Goal: Task Accomplishment & Management: Use online tool/utility

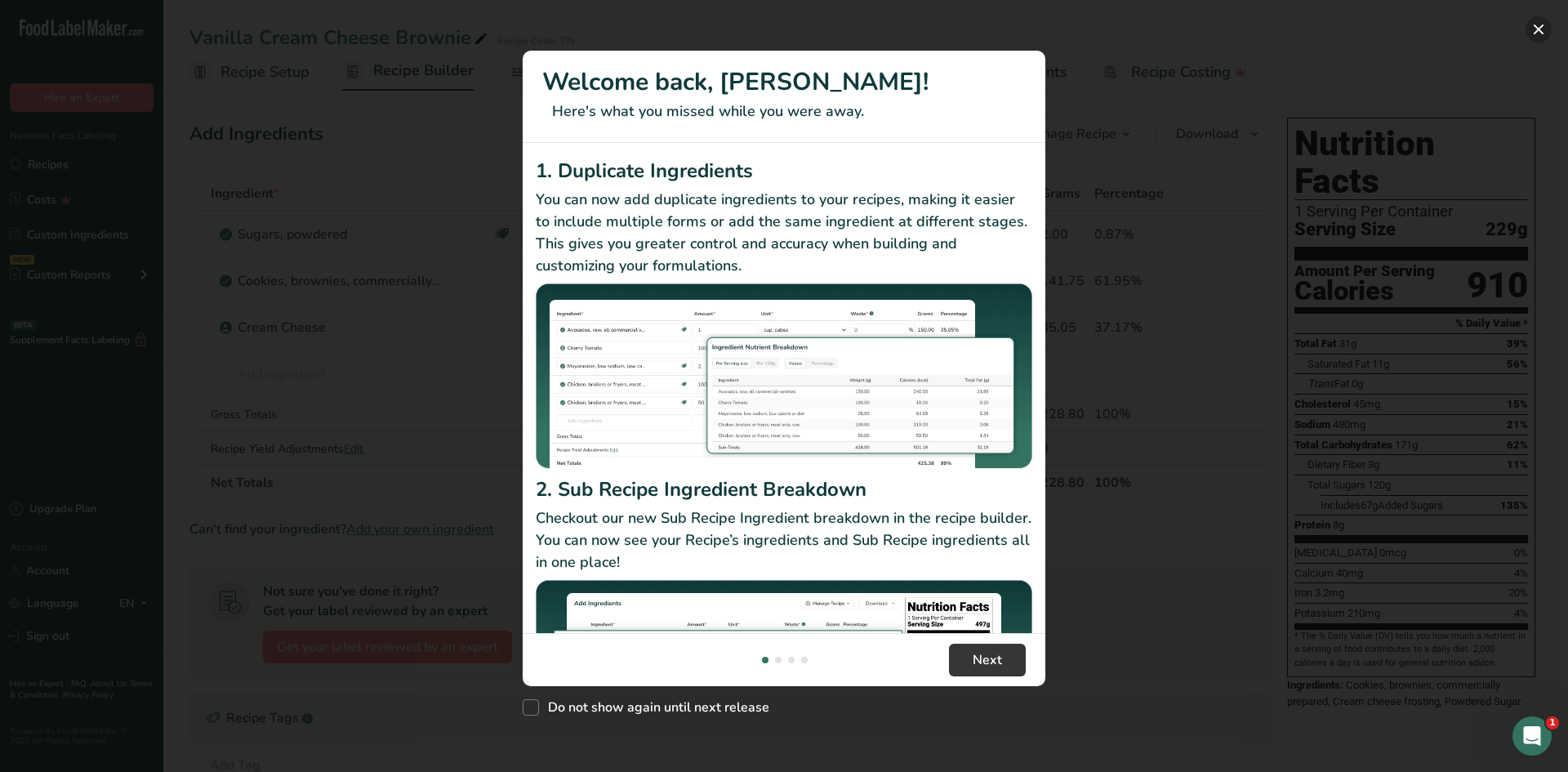
click at [1540, 26] on button "New Features" at bounding box center [1539, 30] width 26 height 26
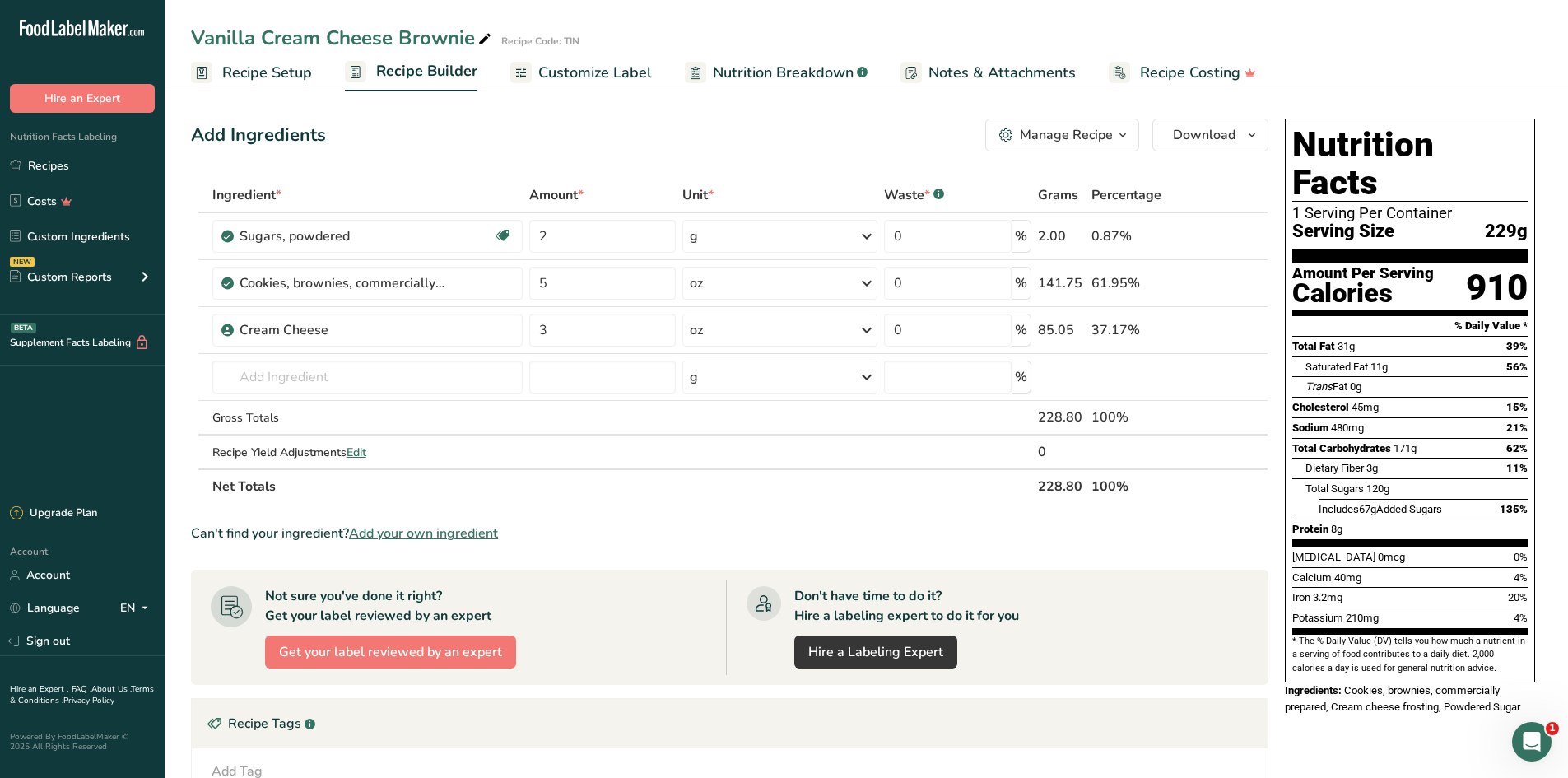
click at [247, 70] on span "Recipe Setup" at bounding box center [267, 72] width 89 height 22
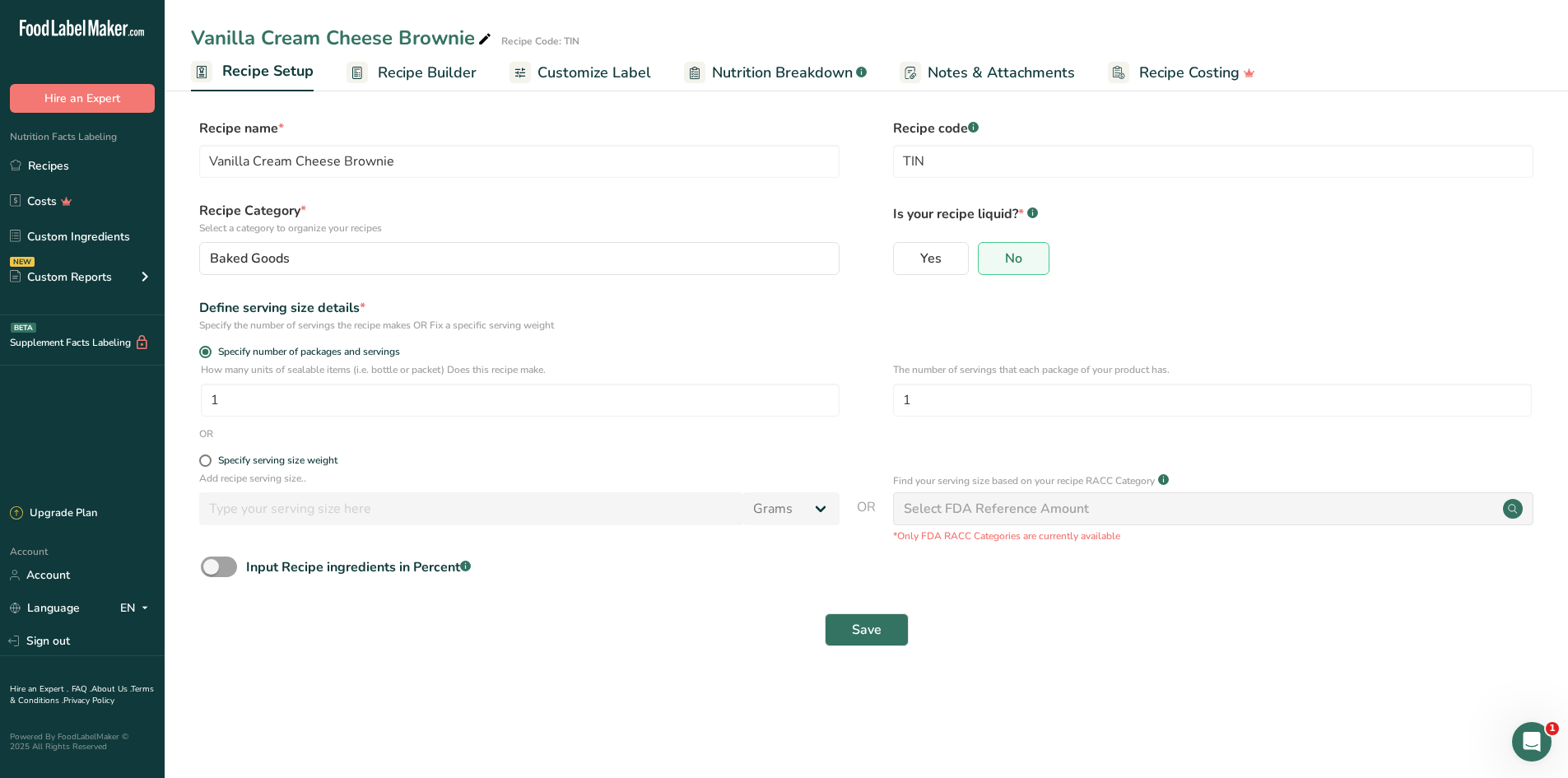
click at [405, 78] on span "Recipe Builder" at bounding box center [427, 72] width 99 height 22
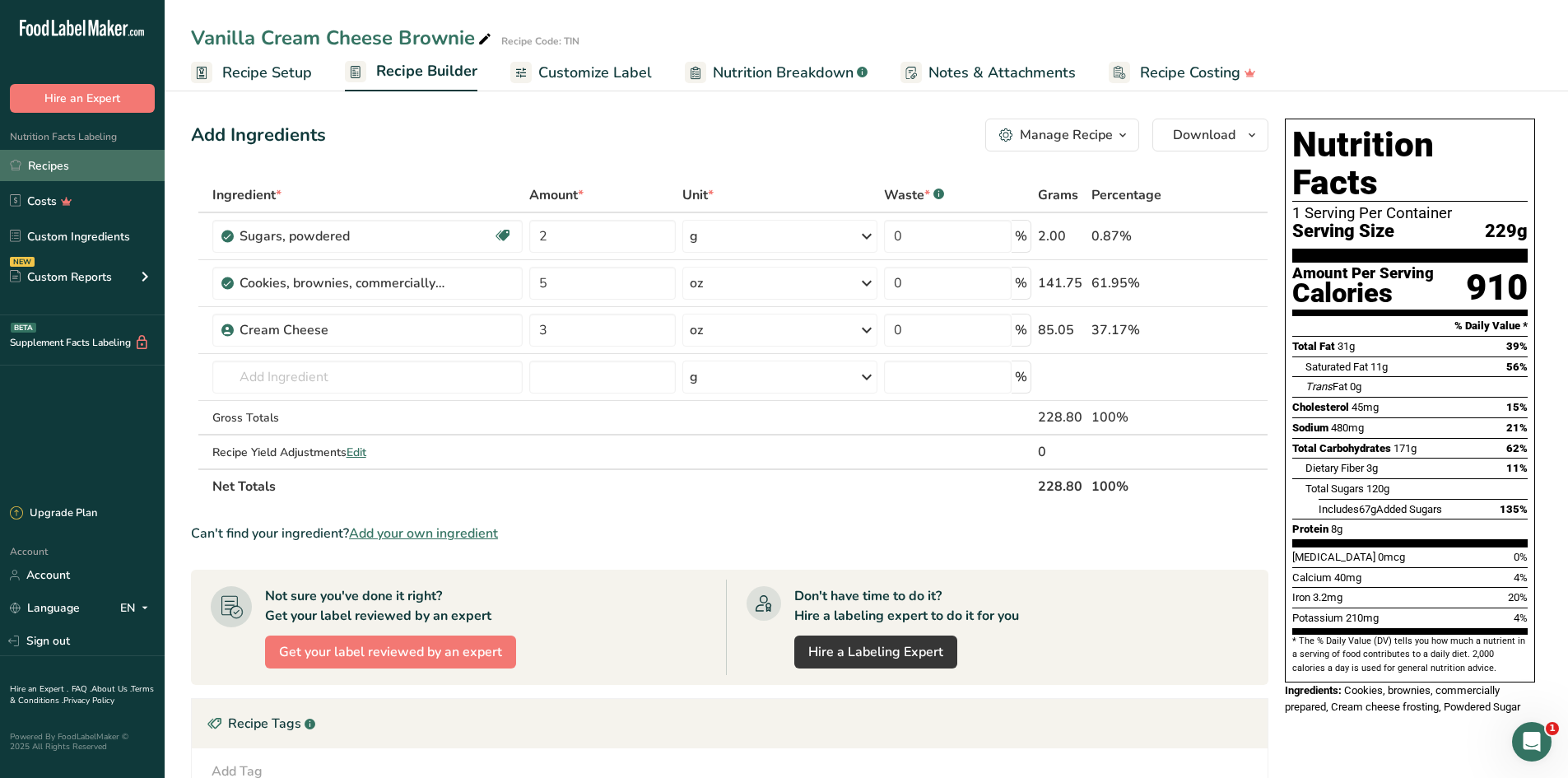
click at [56, 175] on link "Recipes" at bounding box center [82, 166] width 165 height 32
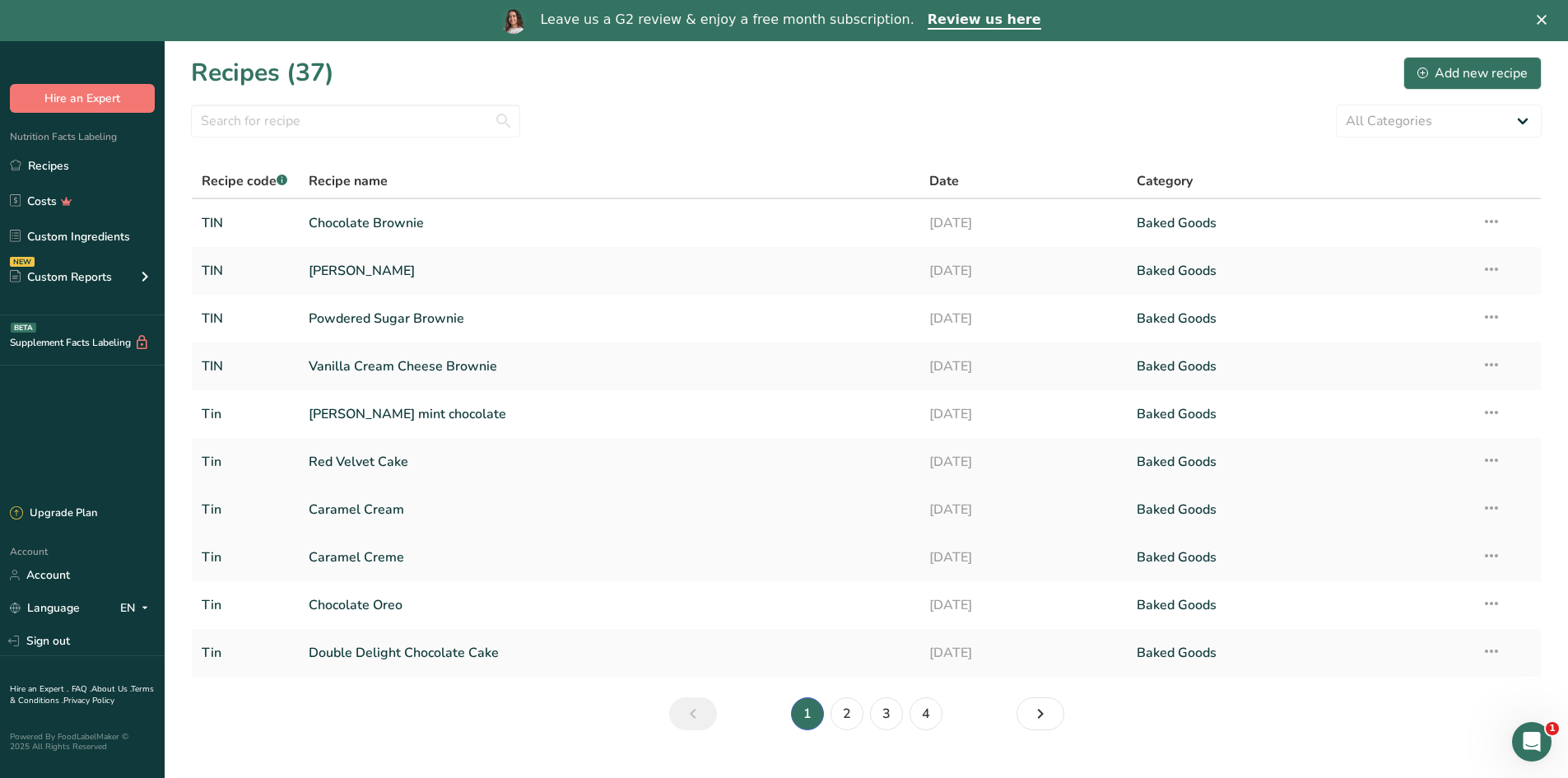
click at [562, 511] on link "Caramel Cream" at bounding box center [610, 509] width 602 height 34
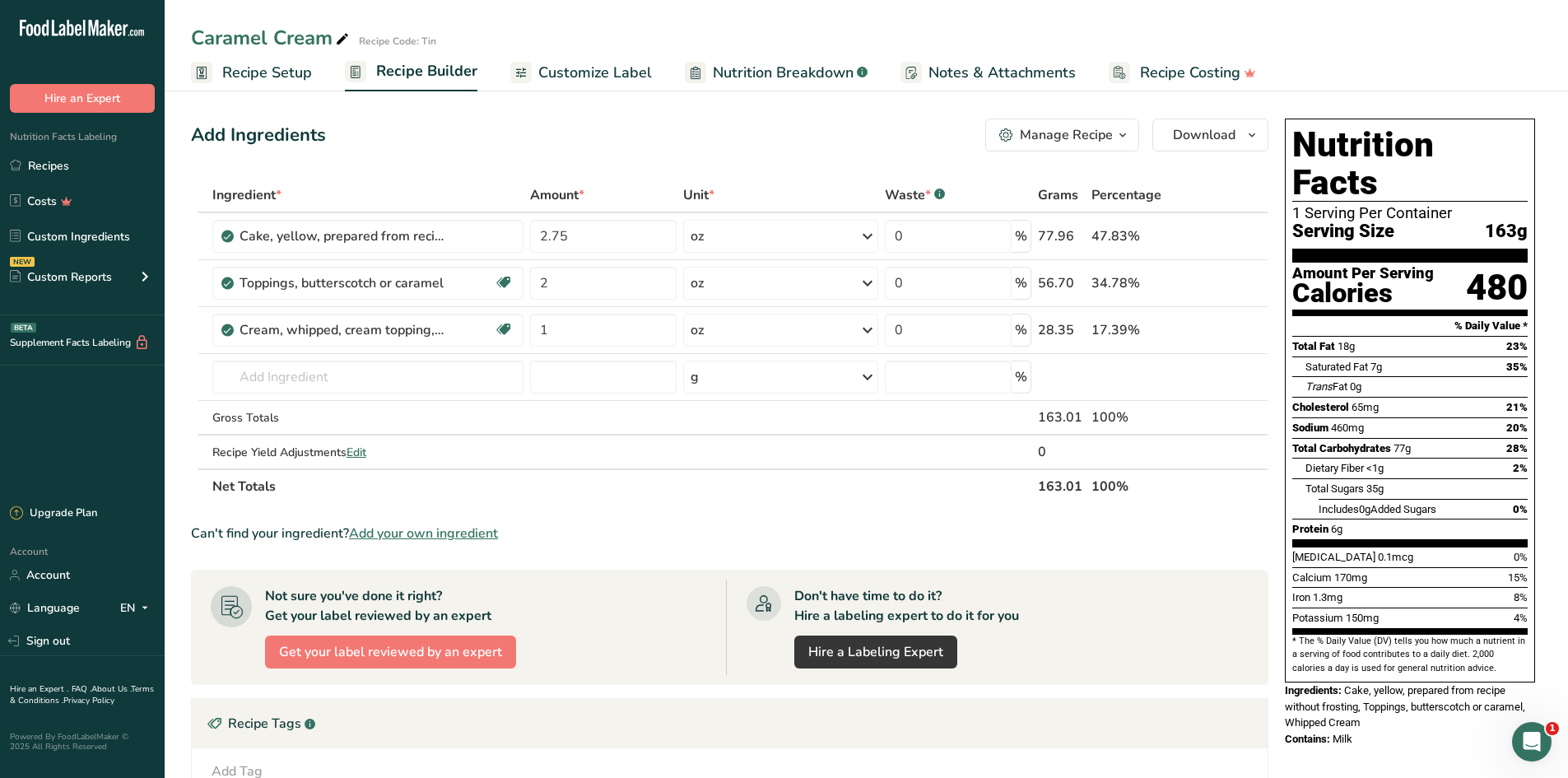
click at [607, 81] on span "Customize Label" at bounding box center [595, 72] width 113 height 22
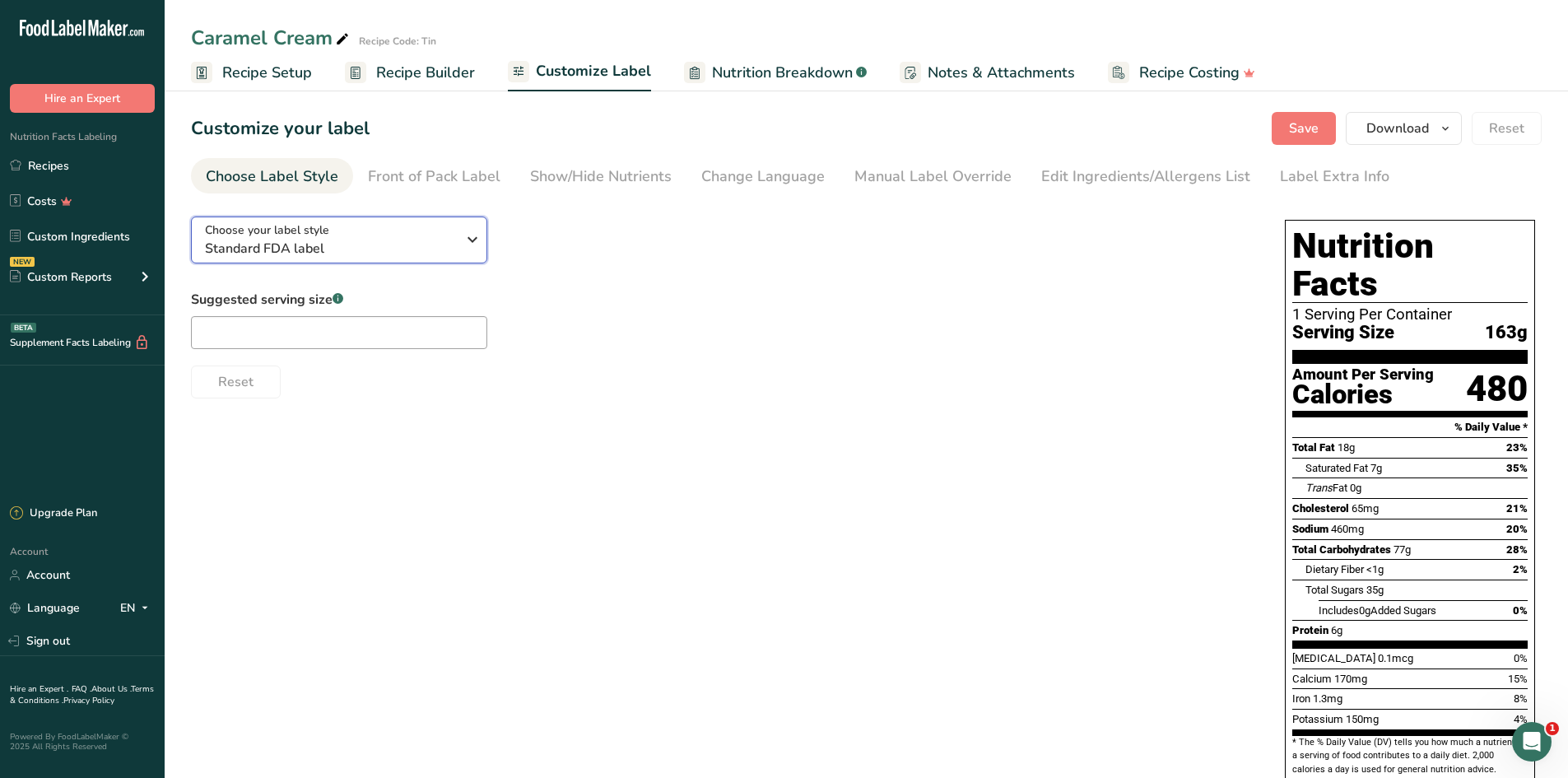
click at [429, 239] on span "Standard FDA label" at bounding box center [331, 248] width 251 height 20
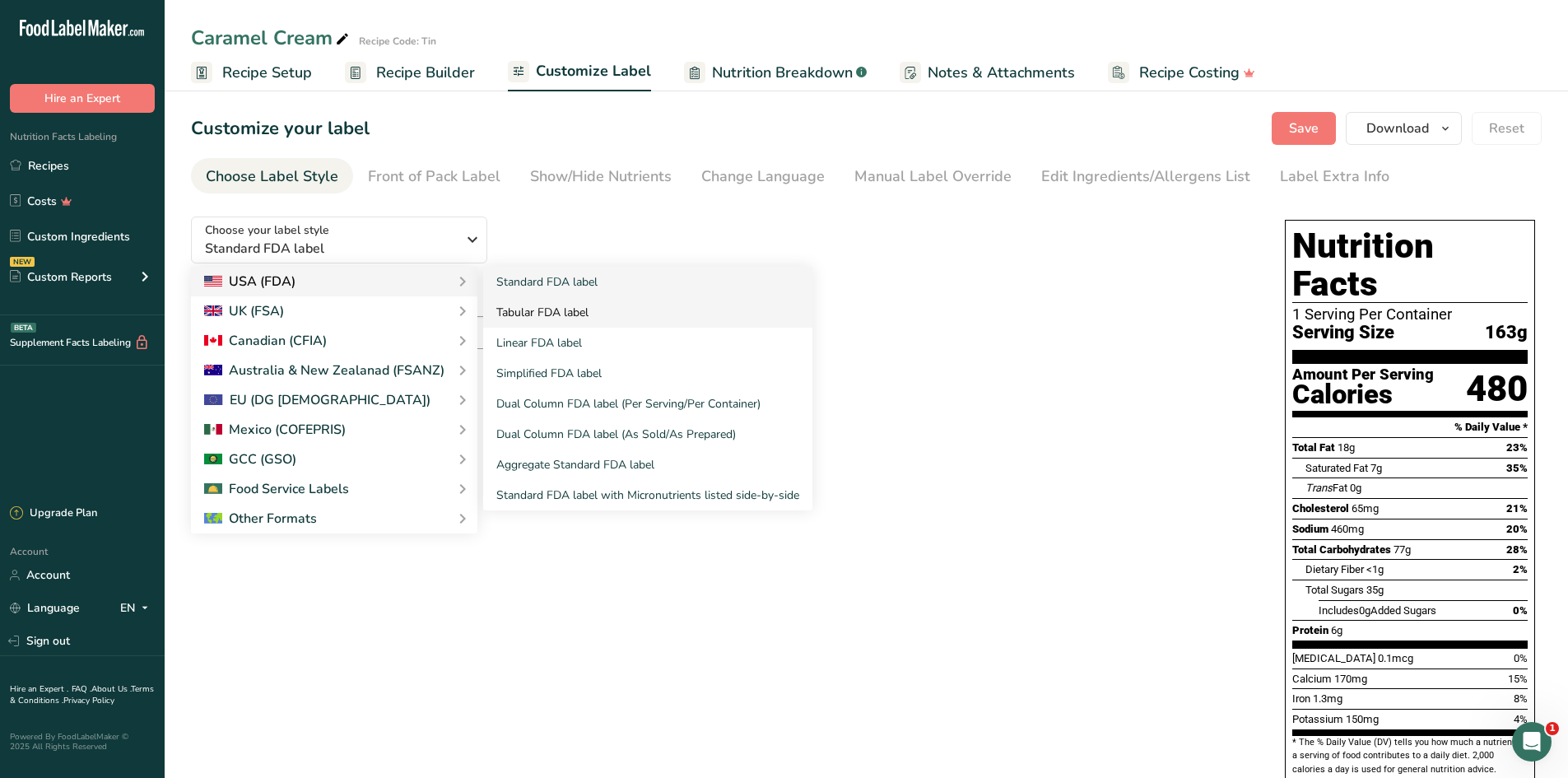
click at [541, 303] on link "Tabular FDA label" at bounding box center [648, 312] width 329 height 31
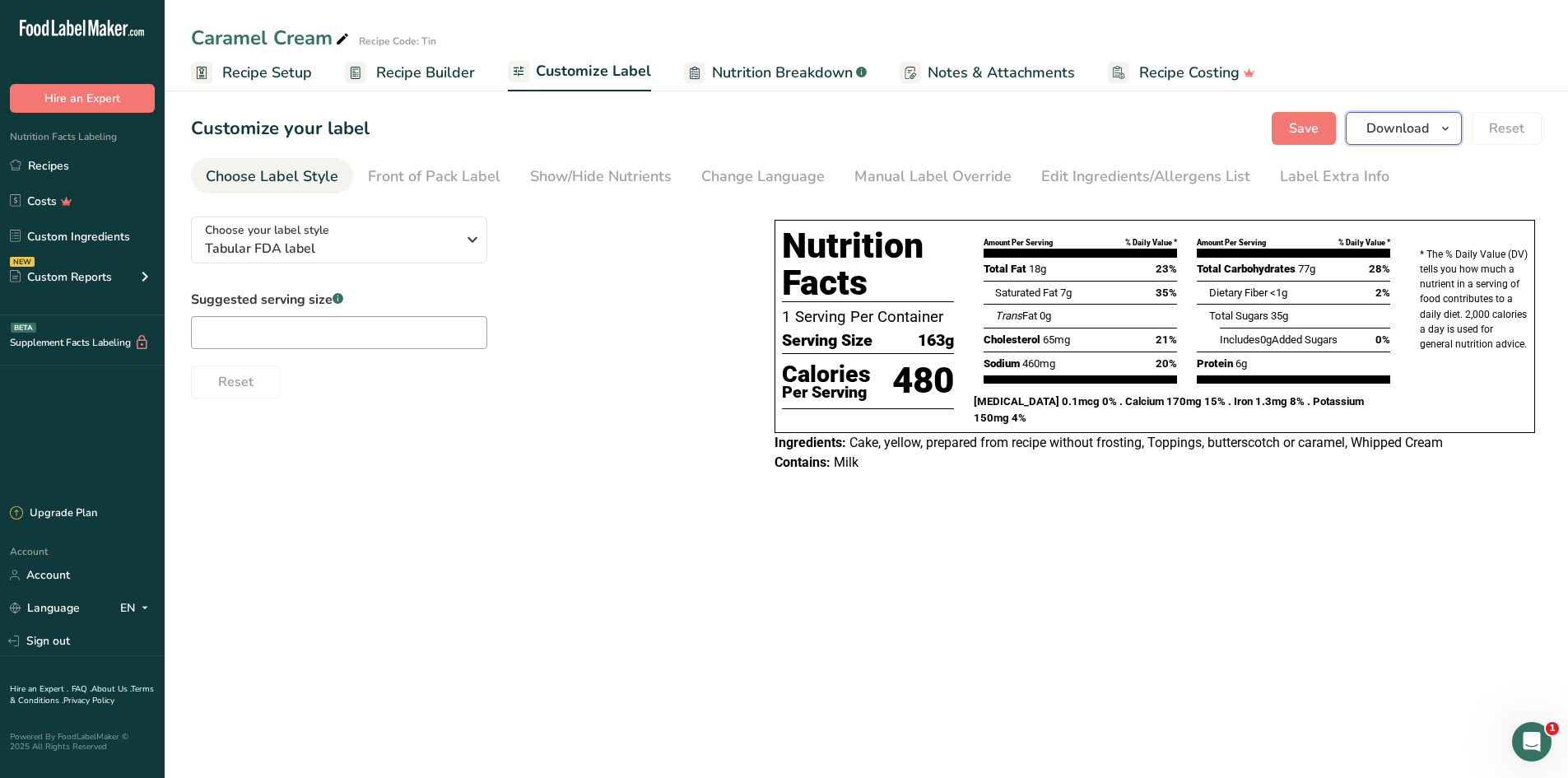
click at [1370, 128] on span "Download" at bounding box center [1397, 128] width 62 height 20
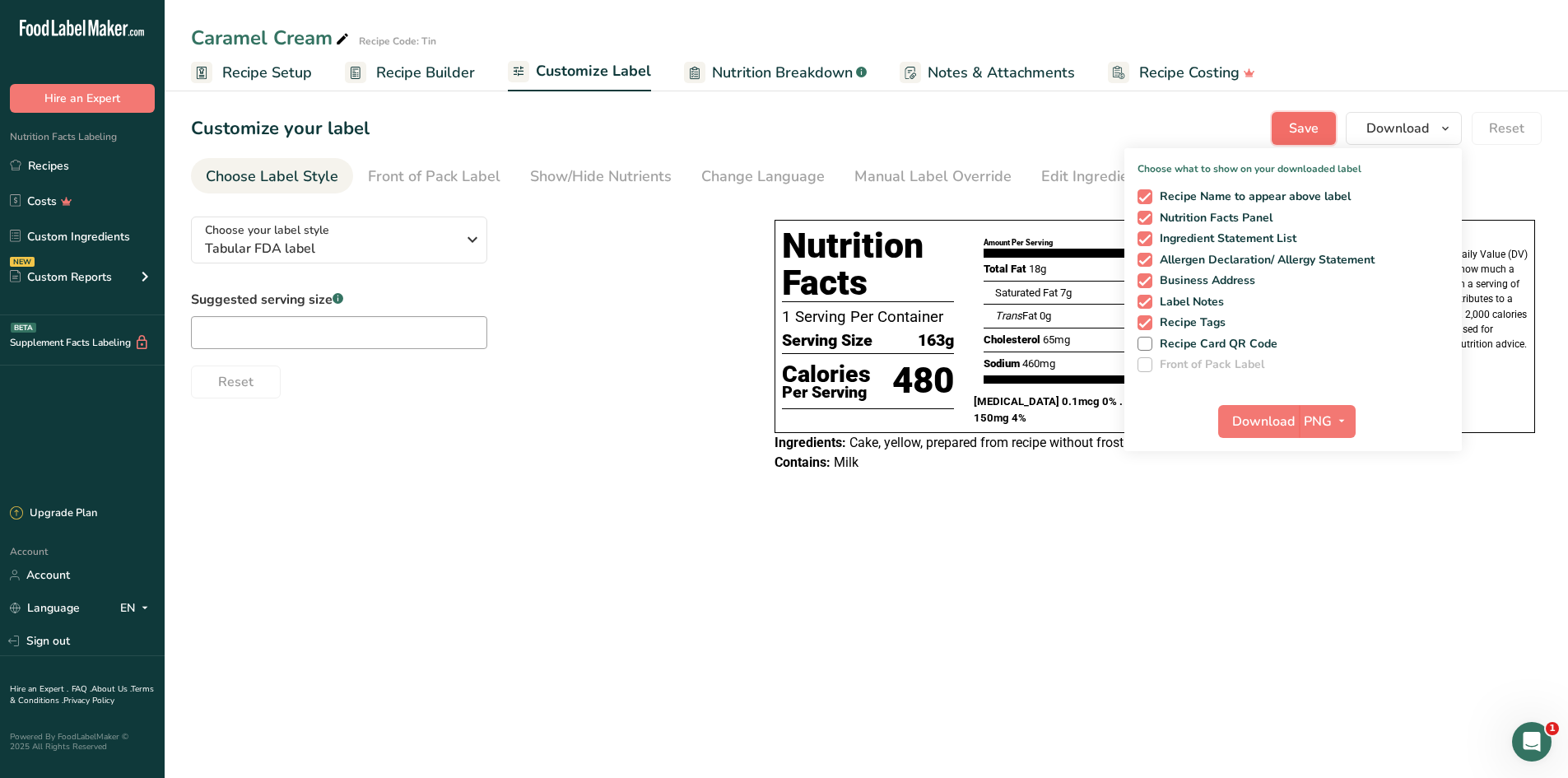
click at [1302, 122] on span "Save" at bounding box center [1304, 128] width 30 height 20
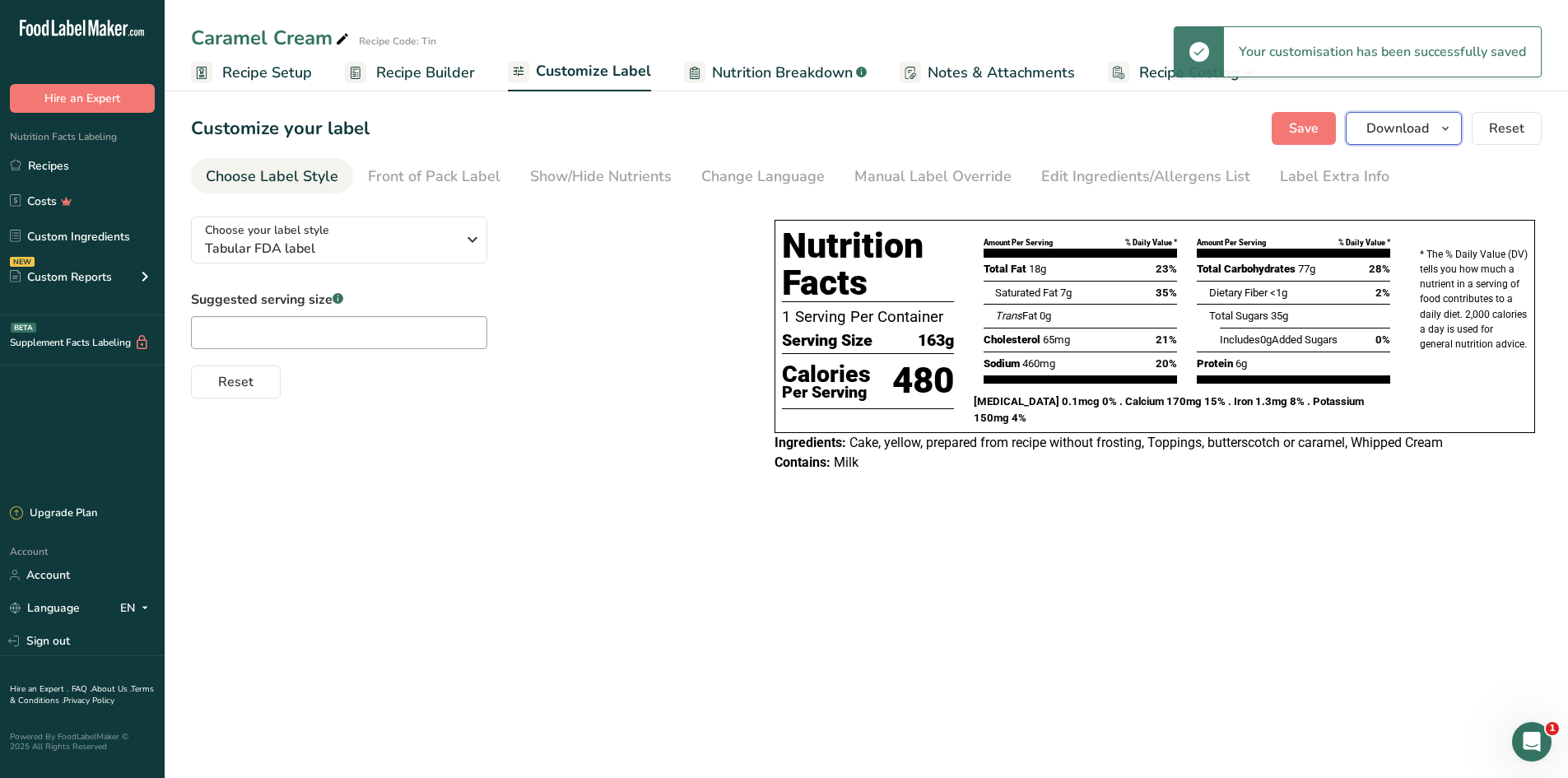
click at [1398, 135] on span "Download" at bounding box center [1397, 128] width 62 height 20
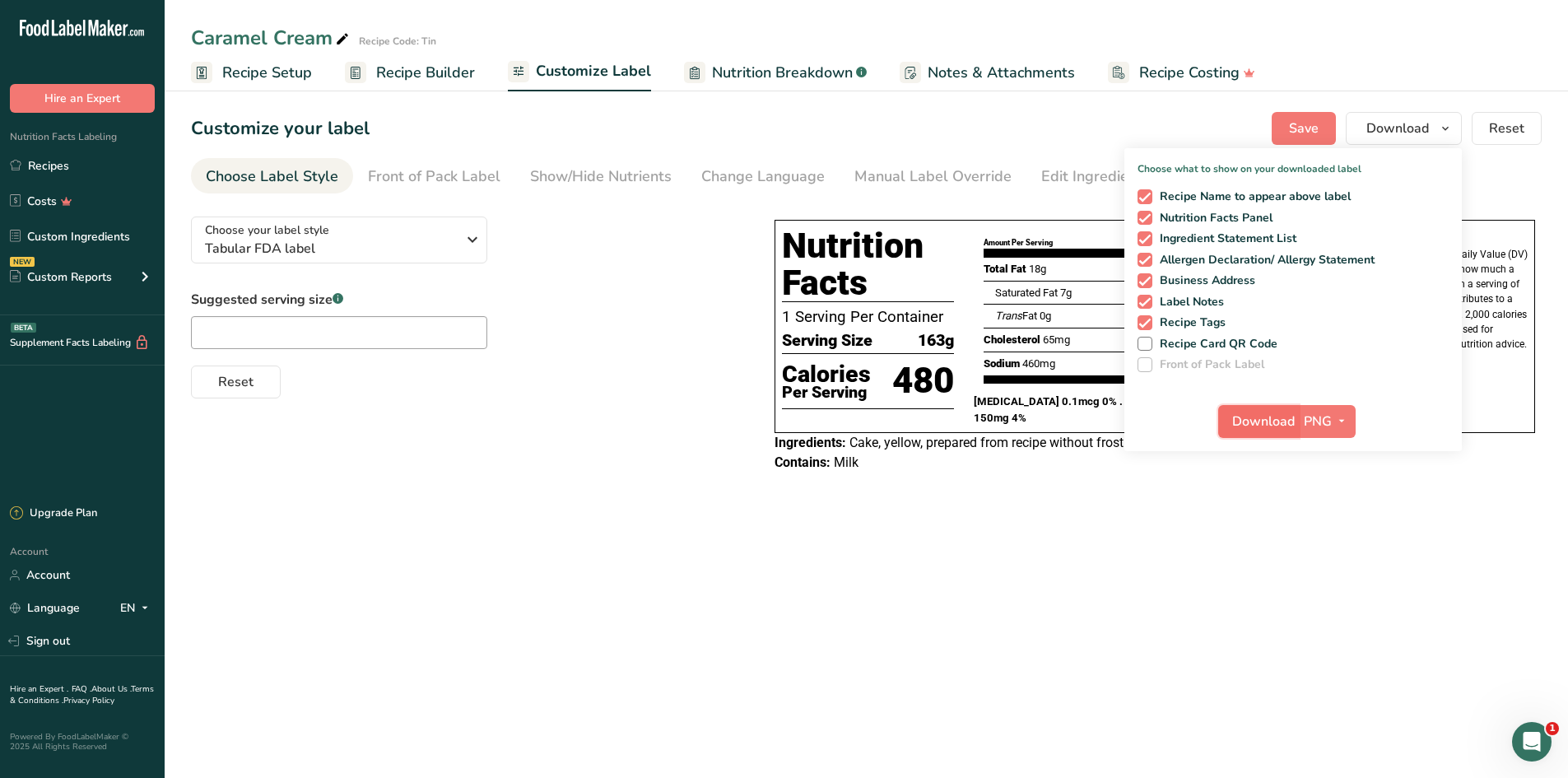
click at [1264, 423] on span "Download" at bounding box center [1263, 421] width 62 height 20
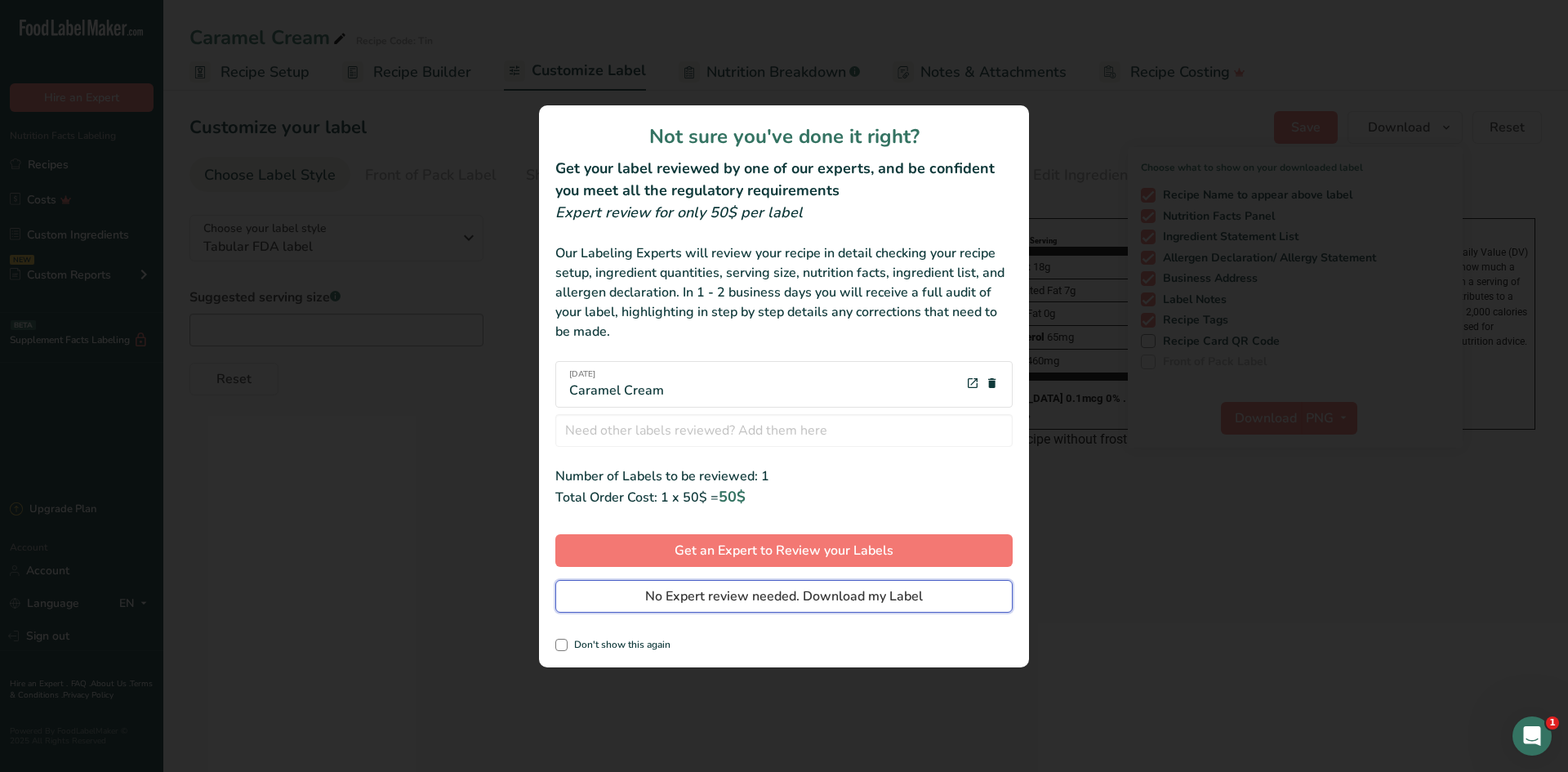
click at [773, 605] on span "No Expert review needed. Download my Label" at bounding box center [784, 596] width 278 height 20
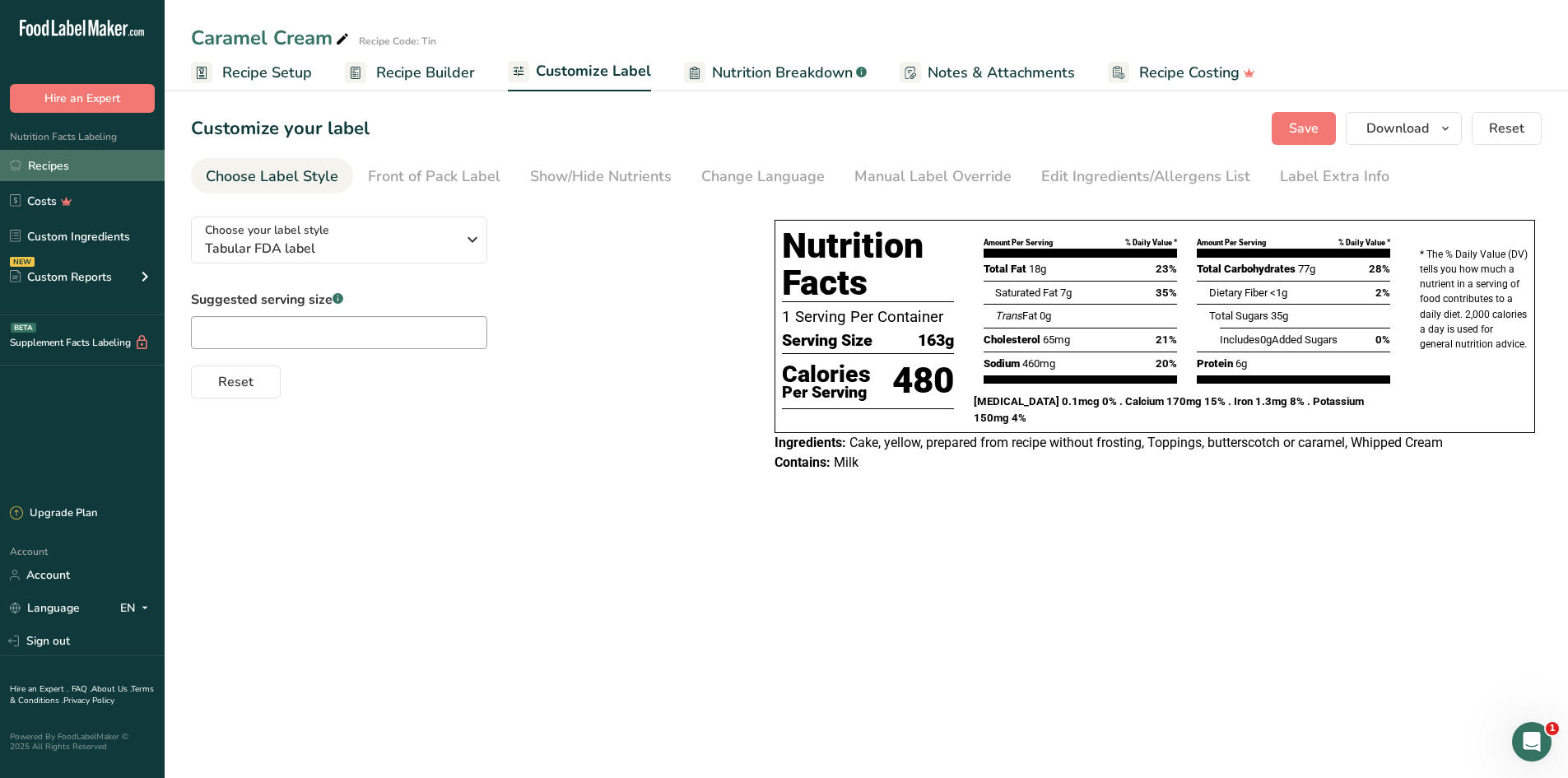
click at [52, 165] on link "Recipes" at bounding box center [82, 166] width 165 height 32
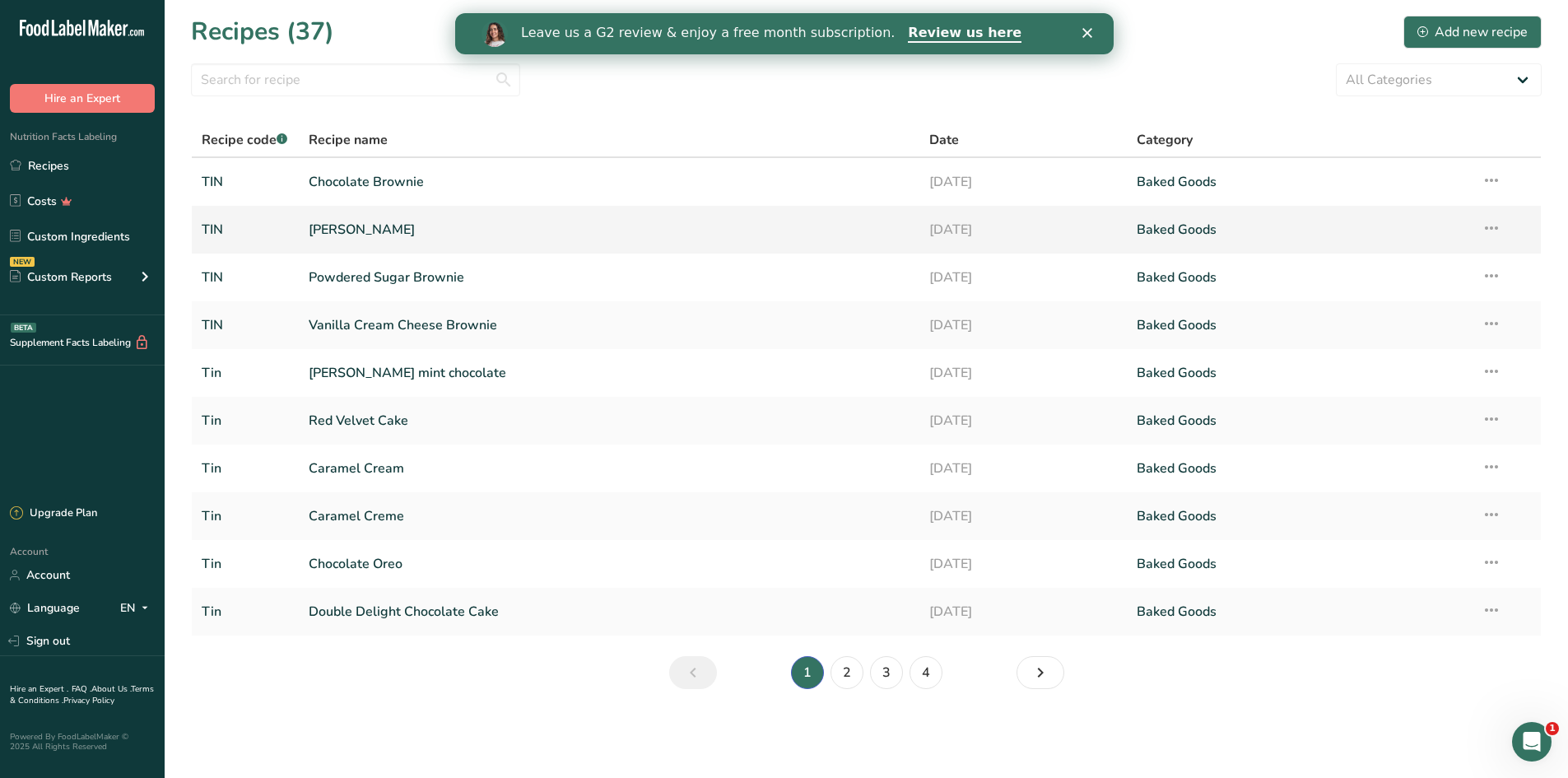
click at [604, 244] on link "[PERSON_NAME]" at bounding box center [610, 229] width 602 height 34
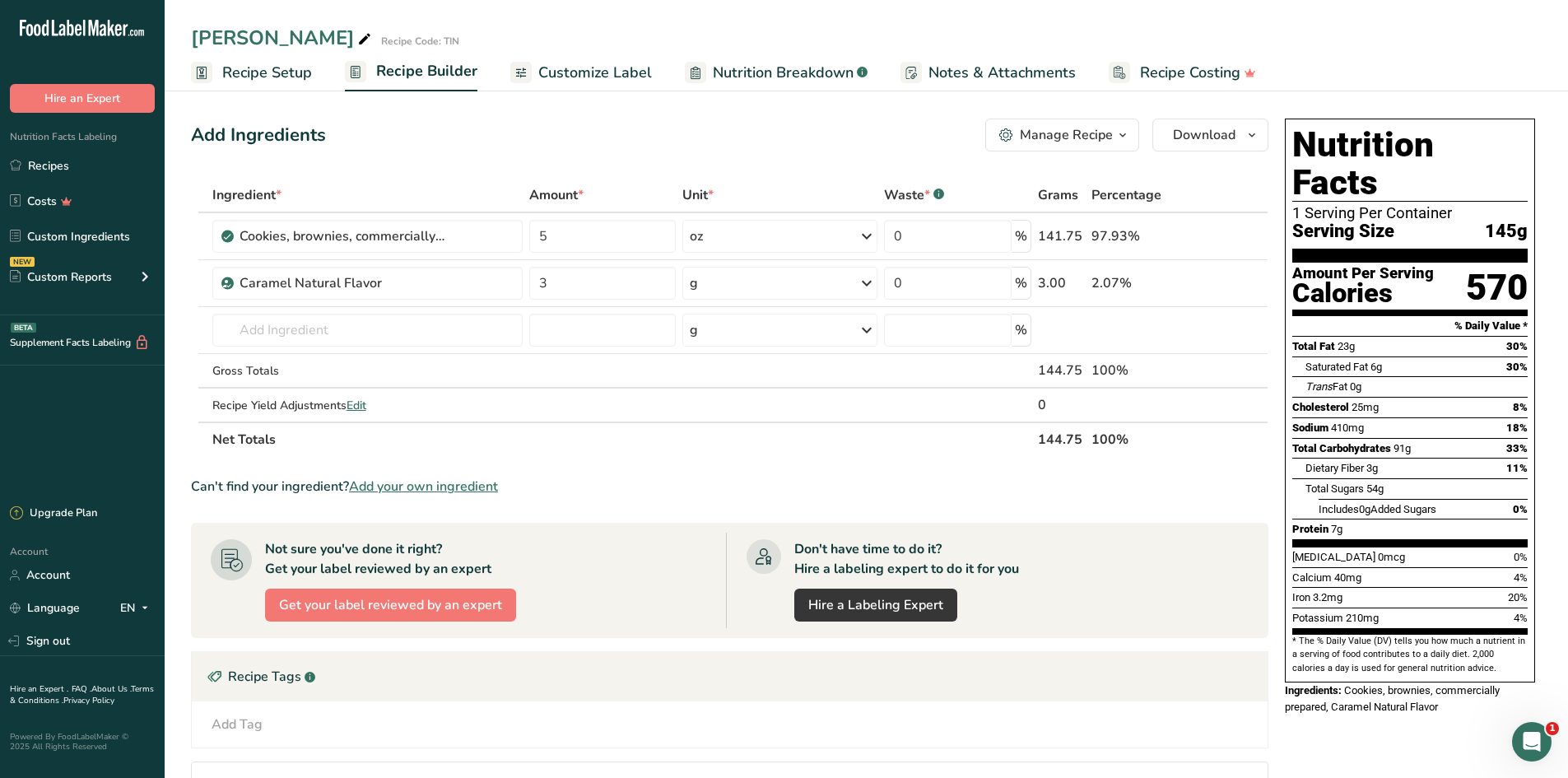
click at [583, 73] on span "Customize Label" at bounding box center [595, 72] width 113 height 22
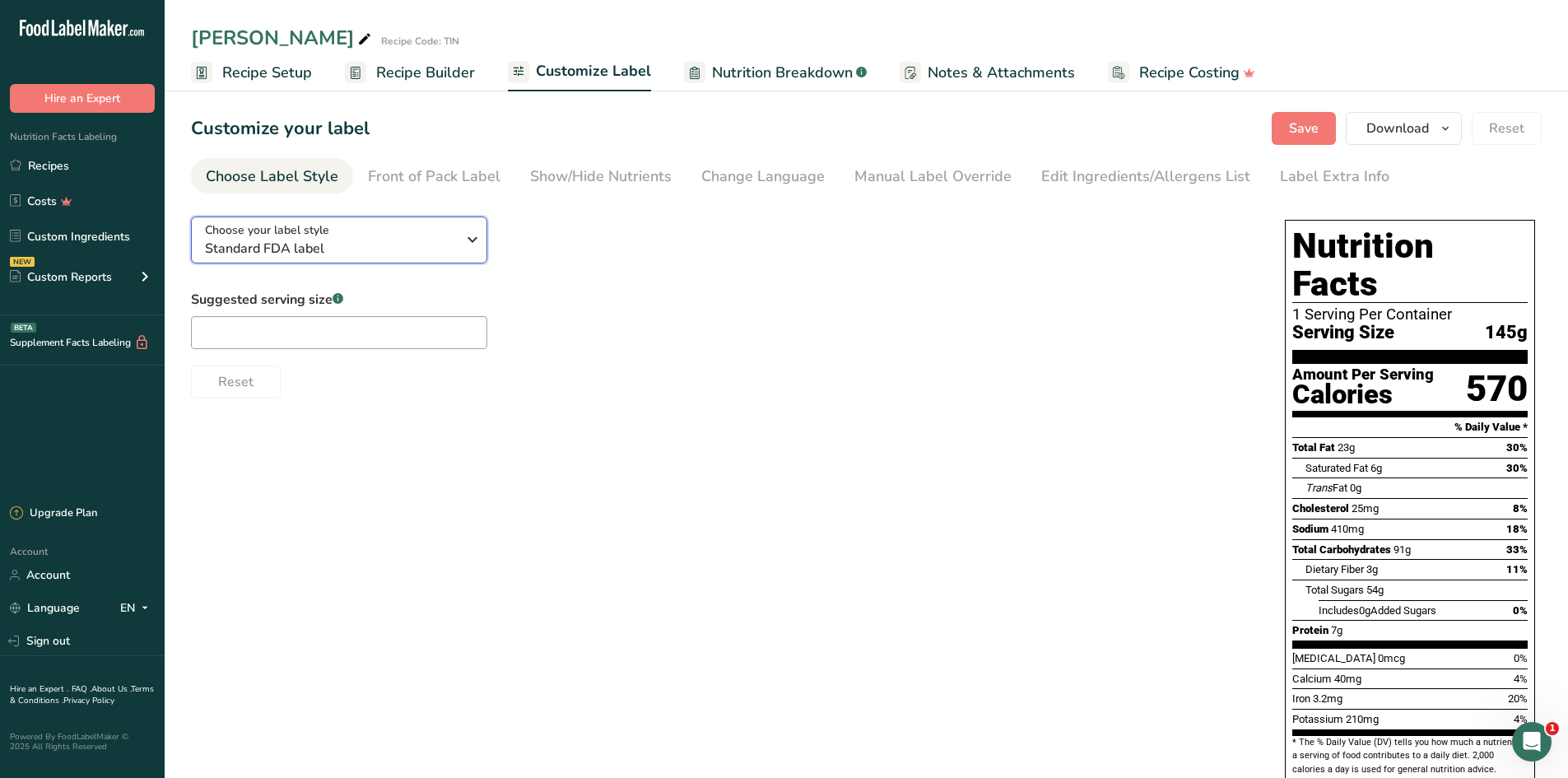
click at [446, 239] on span "Standard FDA label" at bounding box center [331, 248] width 251 height 20
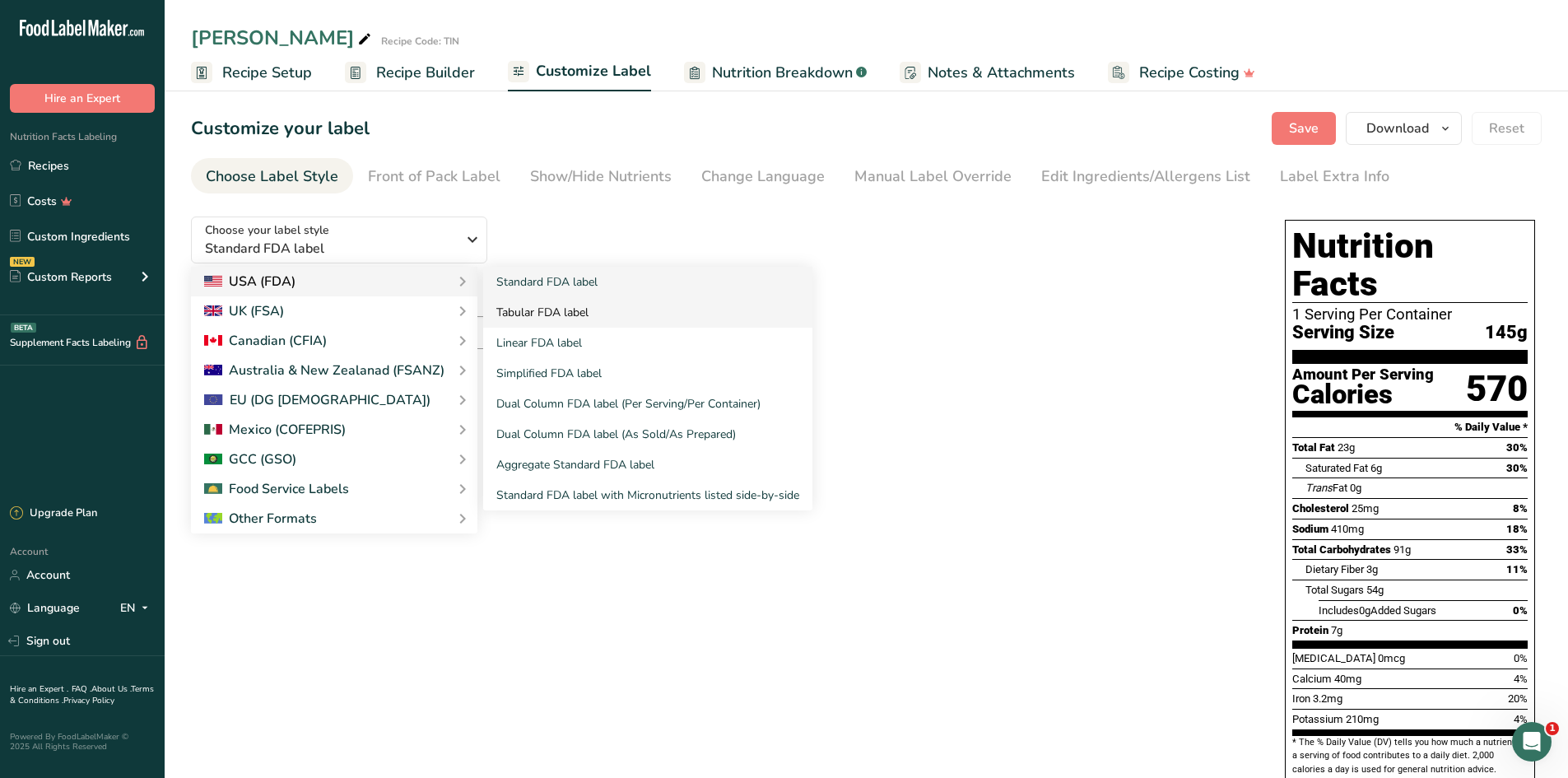
click at [552, 312] on link "Tabular FDA label" at bounding box center [648, 312] width 329 height 31
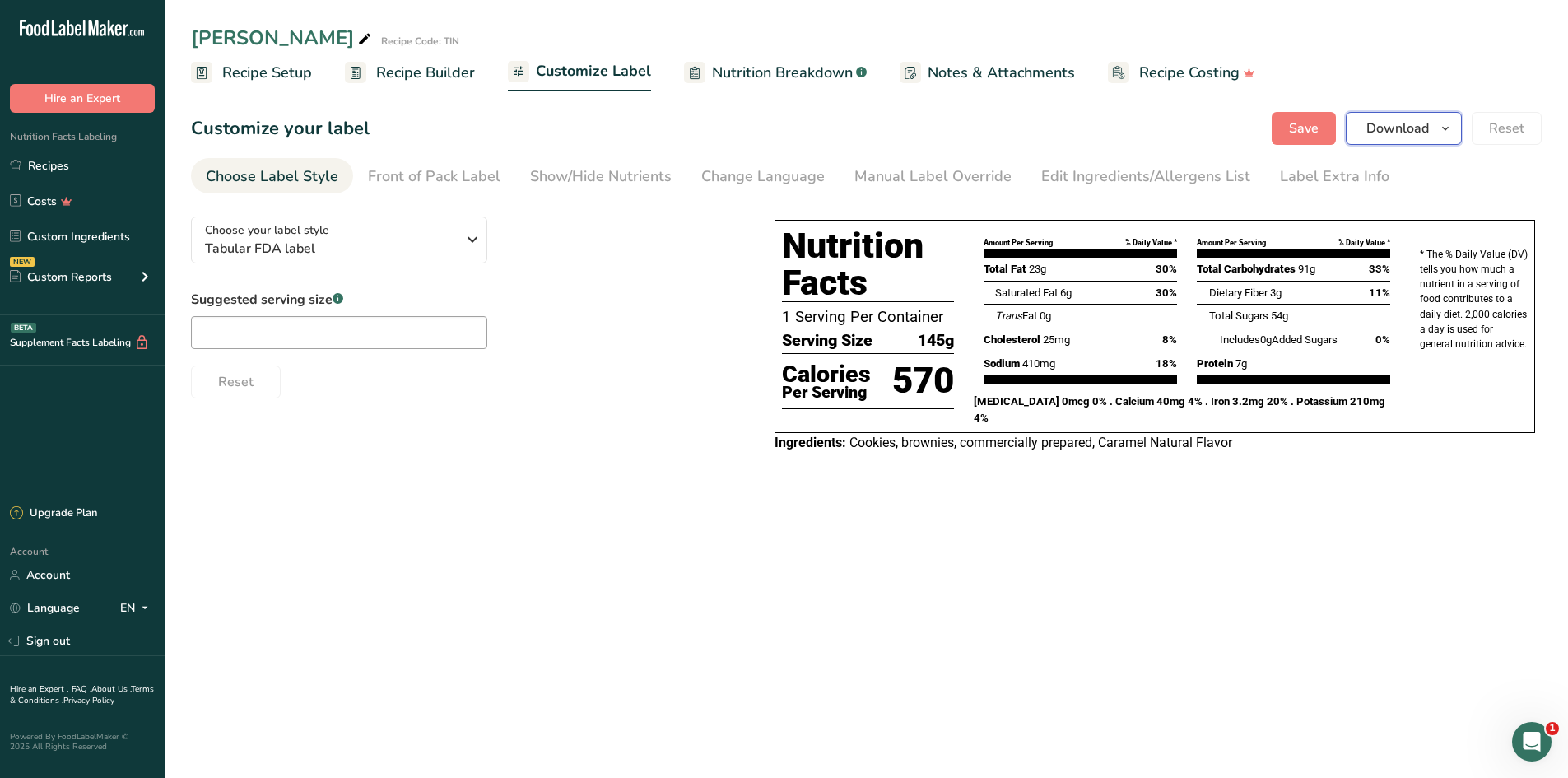
click at [1374, 121] on span "Download" at bounding box center [1397, 128] width 62 height 20
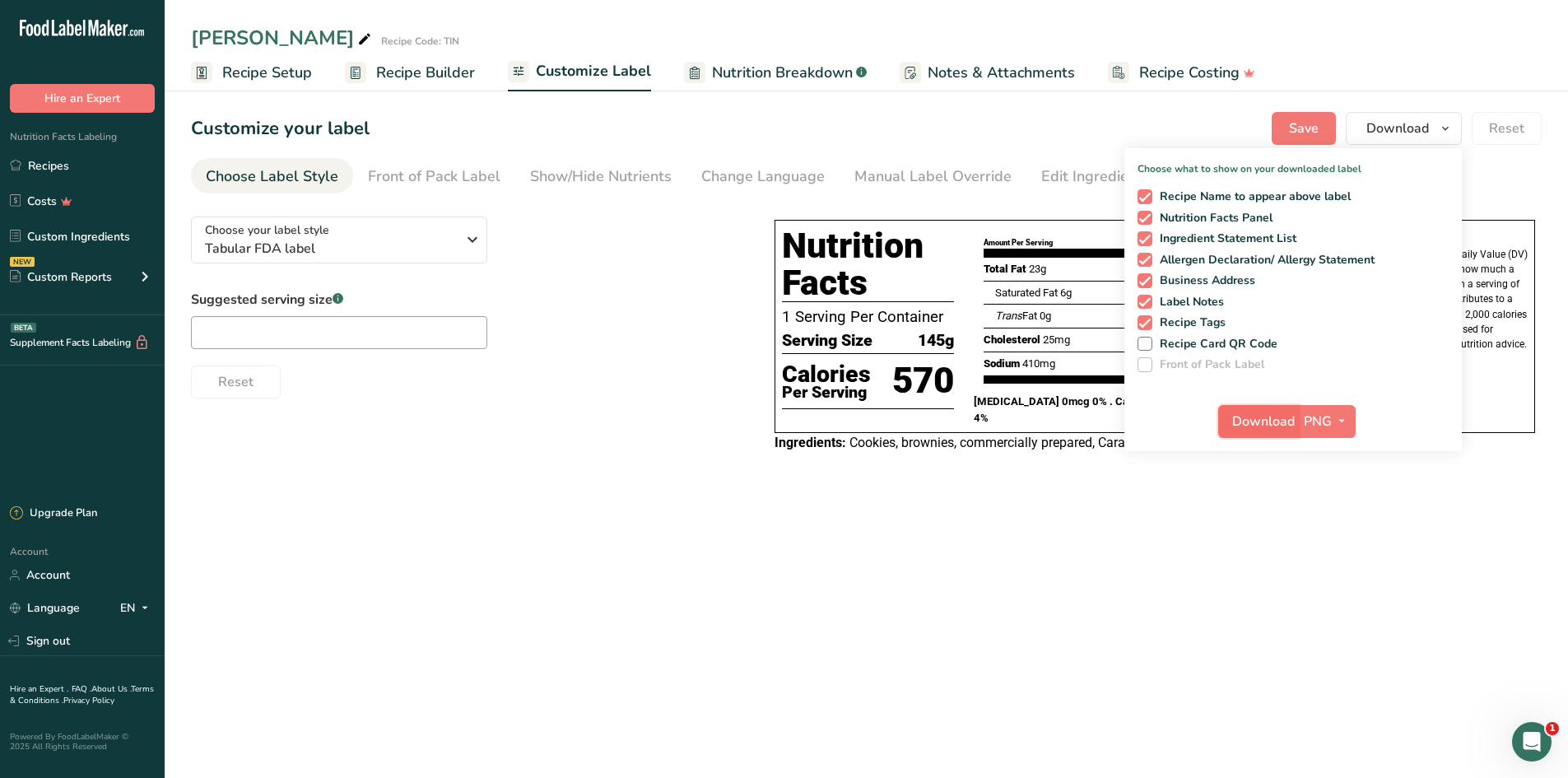
click at [1281, 426] on span "Download" at bounding box center [1263, 421] width 62 height 20
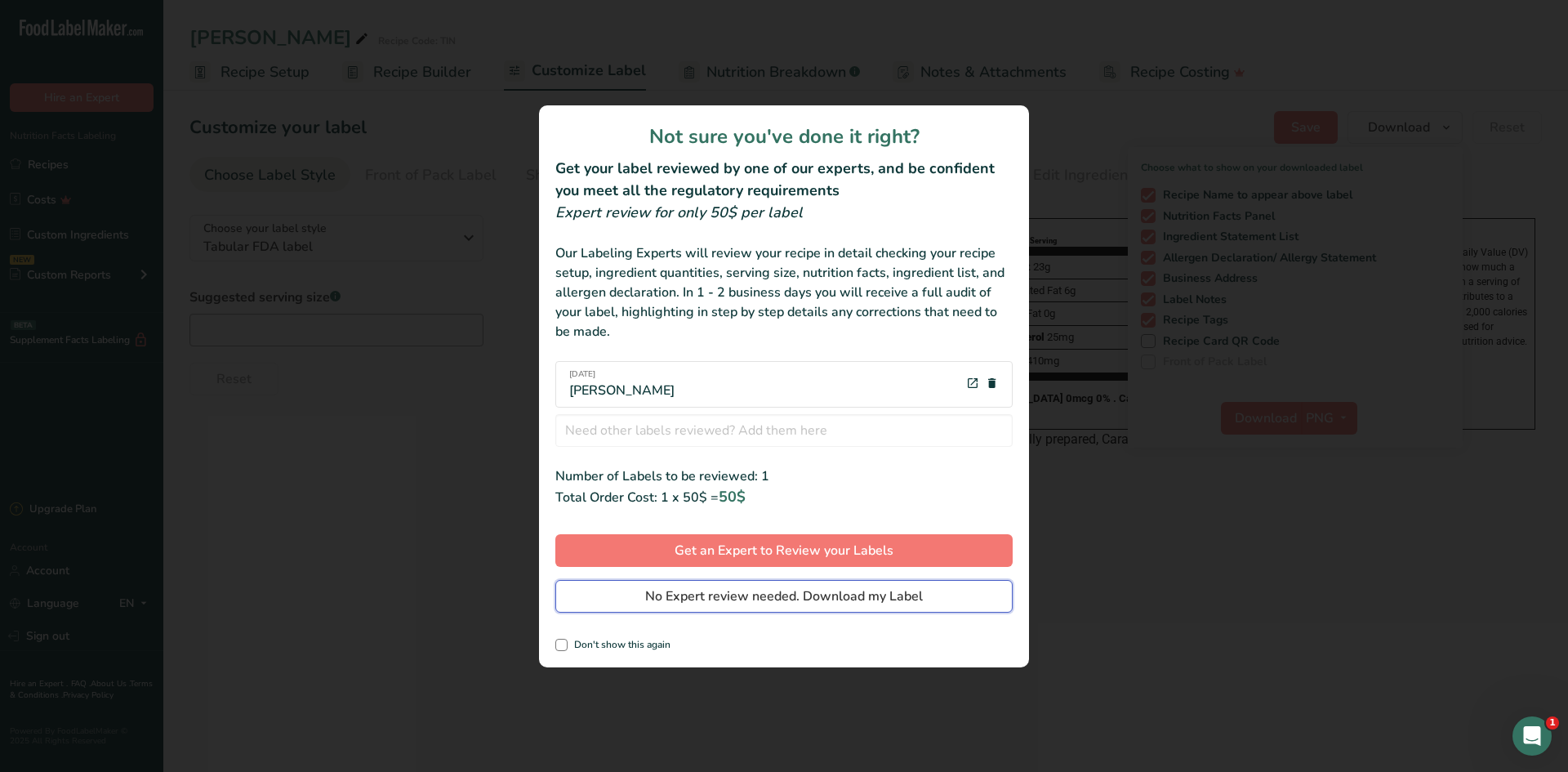
drag, startPoint x: 739, startPoint y: 608, endPoint x: 746, endPoint y: 595, distance: 14.8
click at [742, 603] on button "No Expert review needed. Download my Label" at bounding box center [784, 596] width 457 height 33
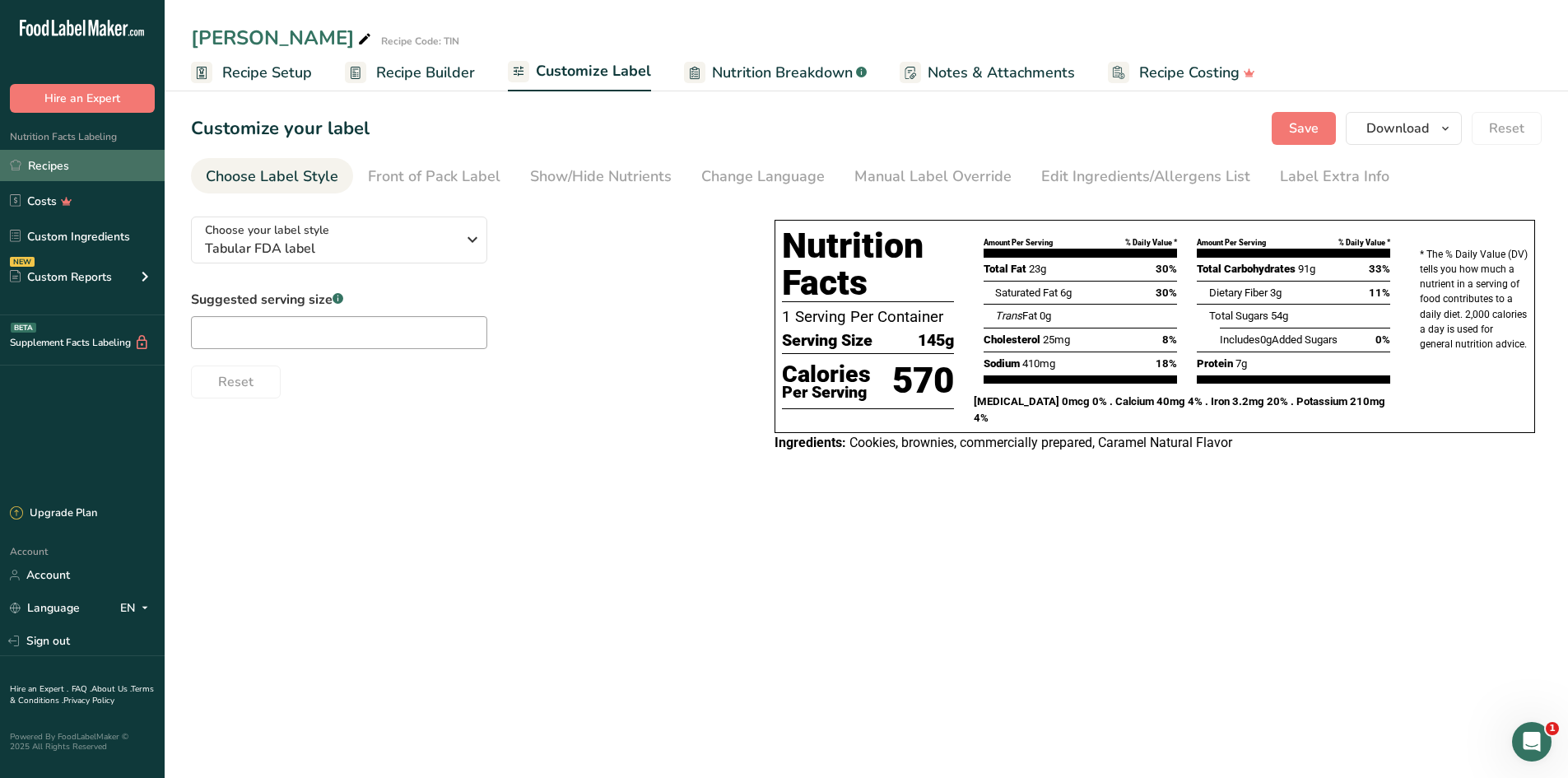
click at [62, 168] on link "Recipes" at bounding box center [82, 166] width 165 height 32
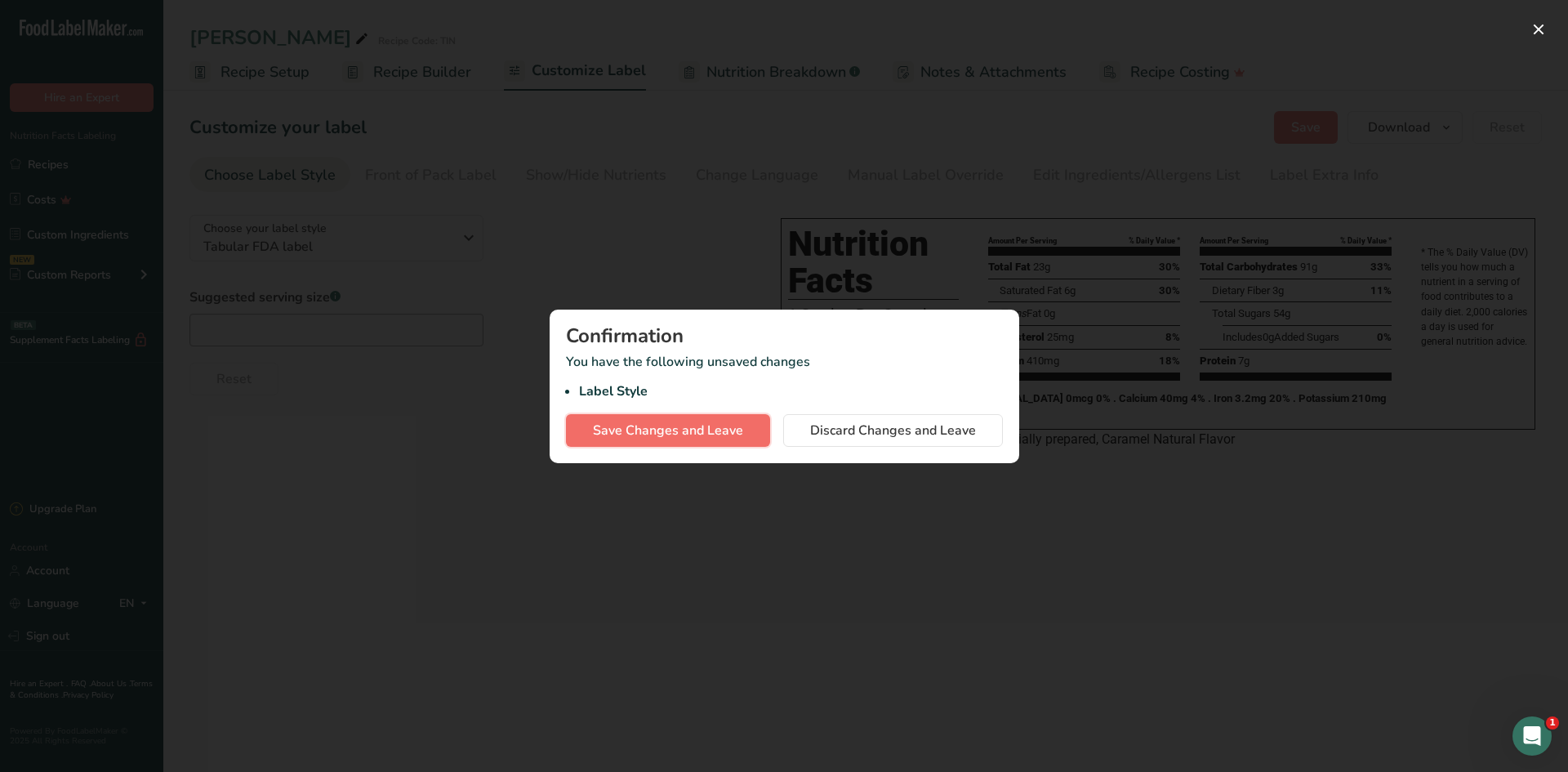
click at [732, 428] on span "Save Changes and Leave" at bounding box center [668, 430] width 151 height 20
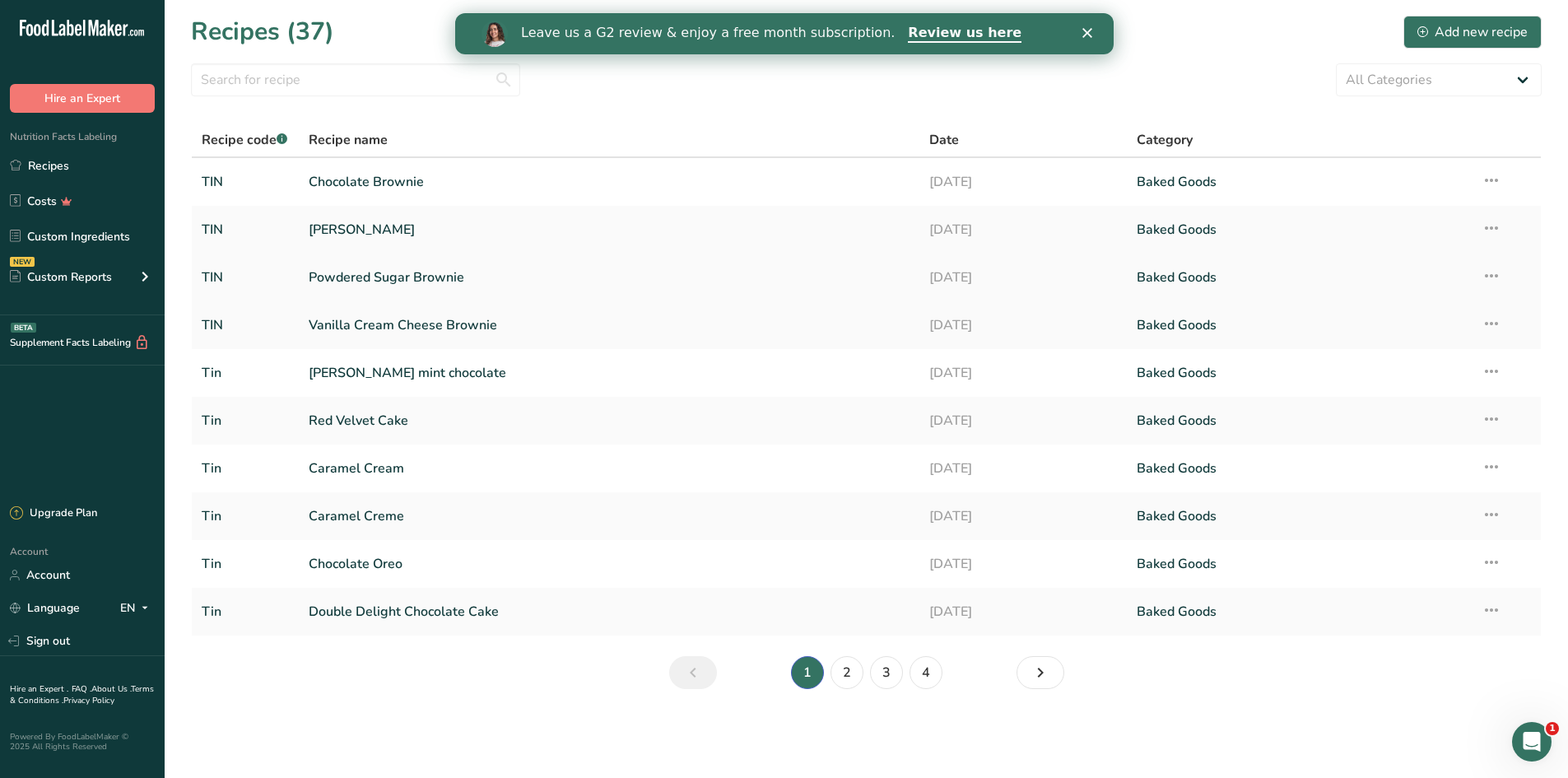
click at [527, 279] on link "Powdered Sugar Brownie" at bounding box center [610, 276] width 602 height 34
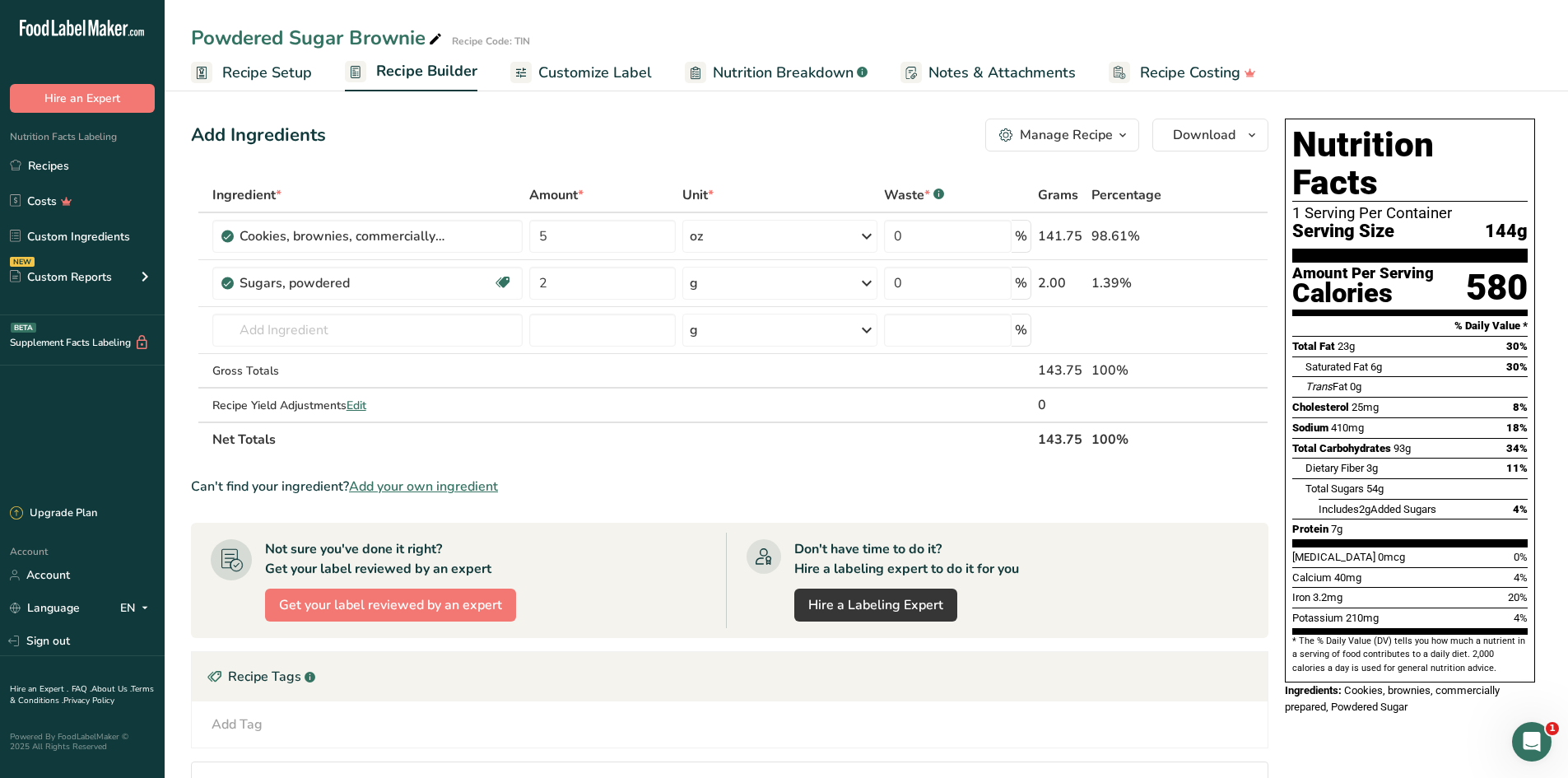
click at [602, 83] on span "Customize Label" at bounding box center [595, 72] width 113 height 22
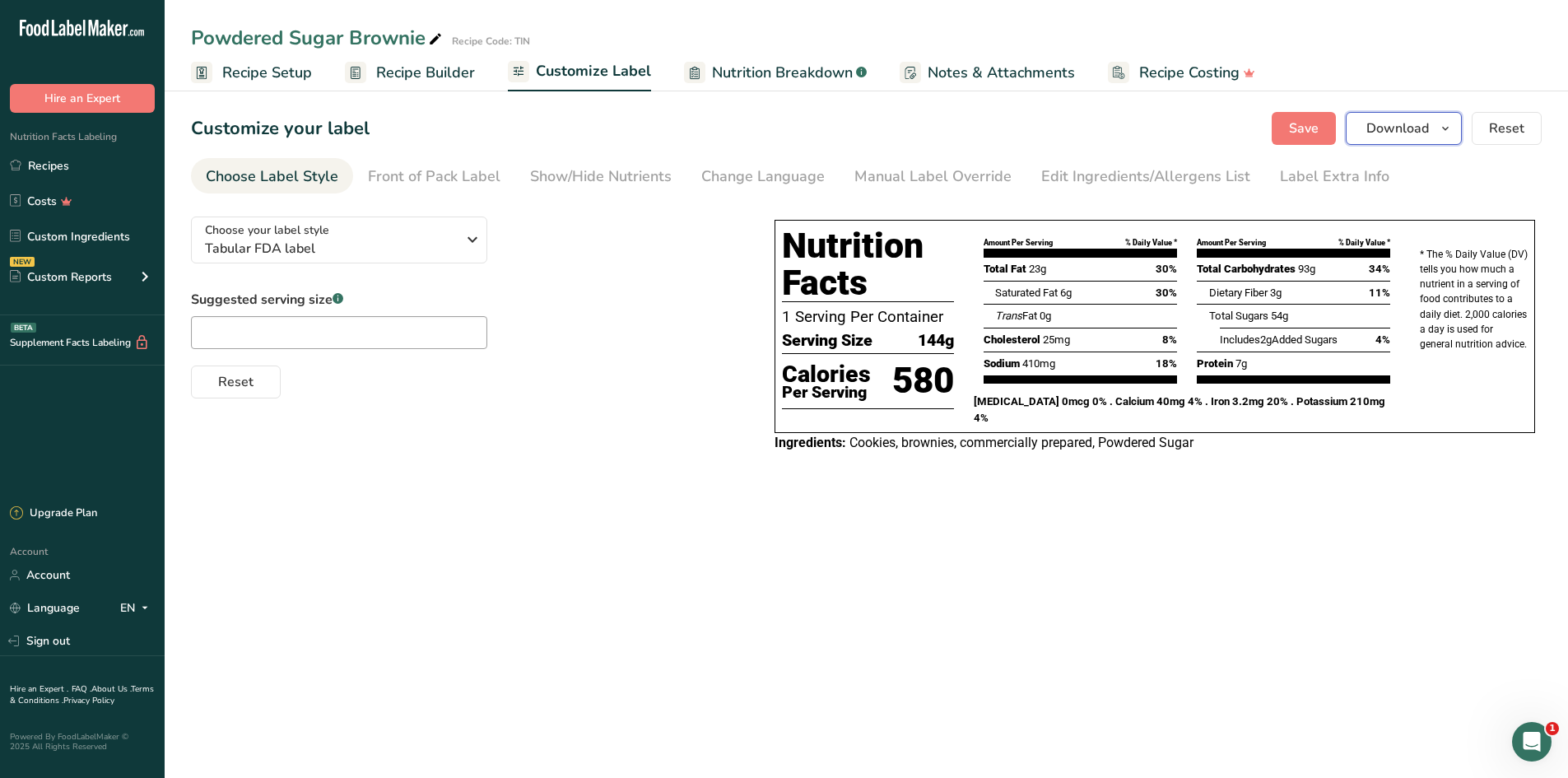
click at [1407, 139] on button "Download" at bounding box center [1404, 129] width 116 height 33
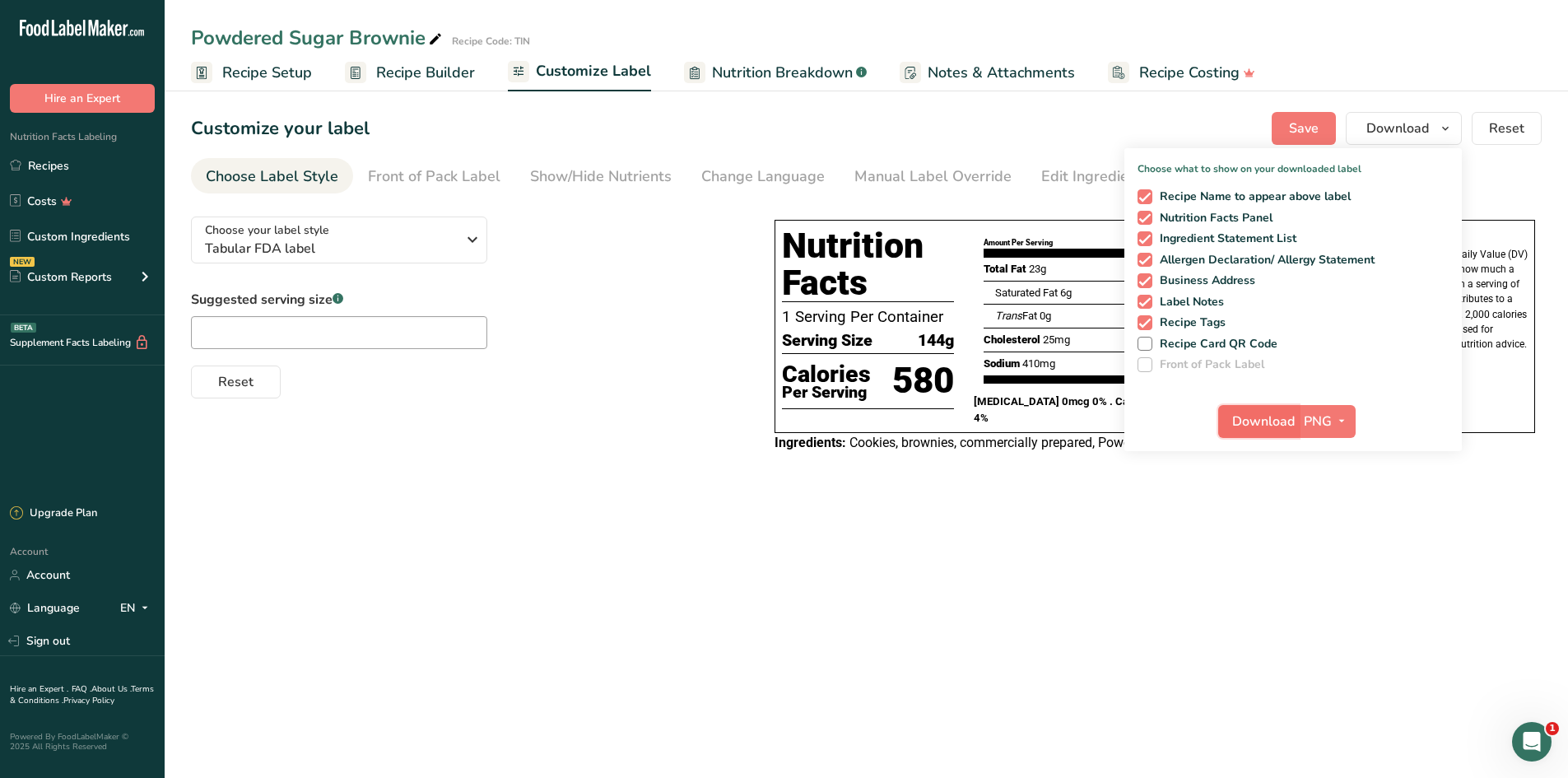
click at [1266, 413] on span "Download" at bounding box center [1263, 421] width 62 height 20
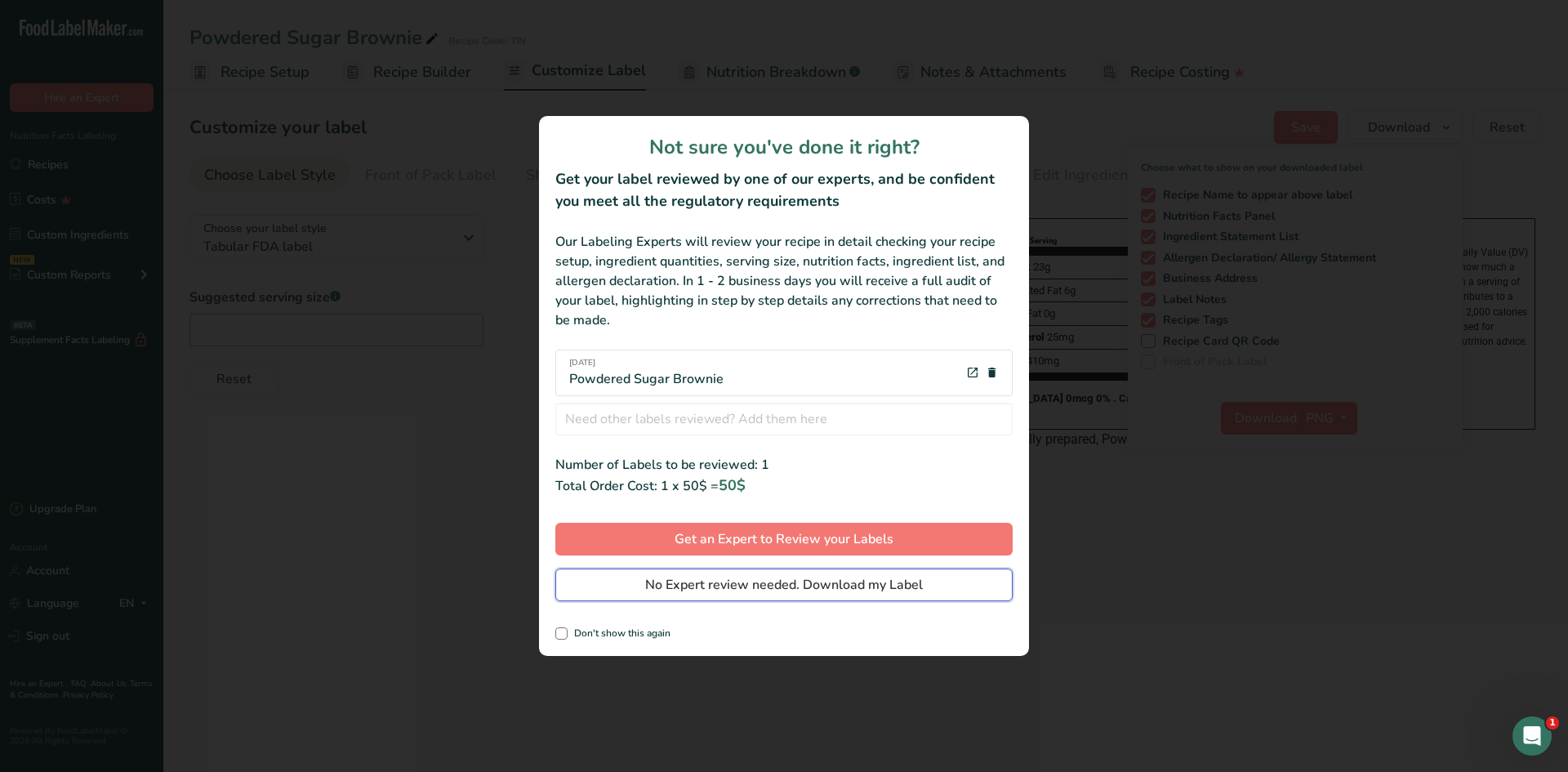
click at [741, 577] on span "No Expert review needed. Download my Label" at bounding box center [784, 584] width 278 height 20
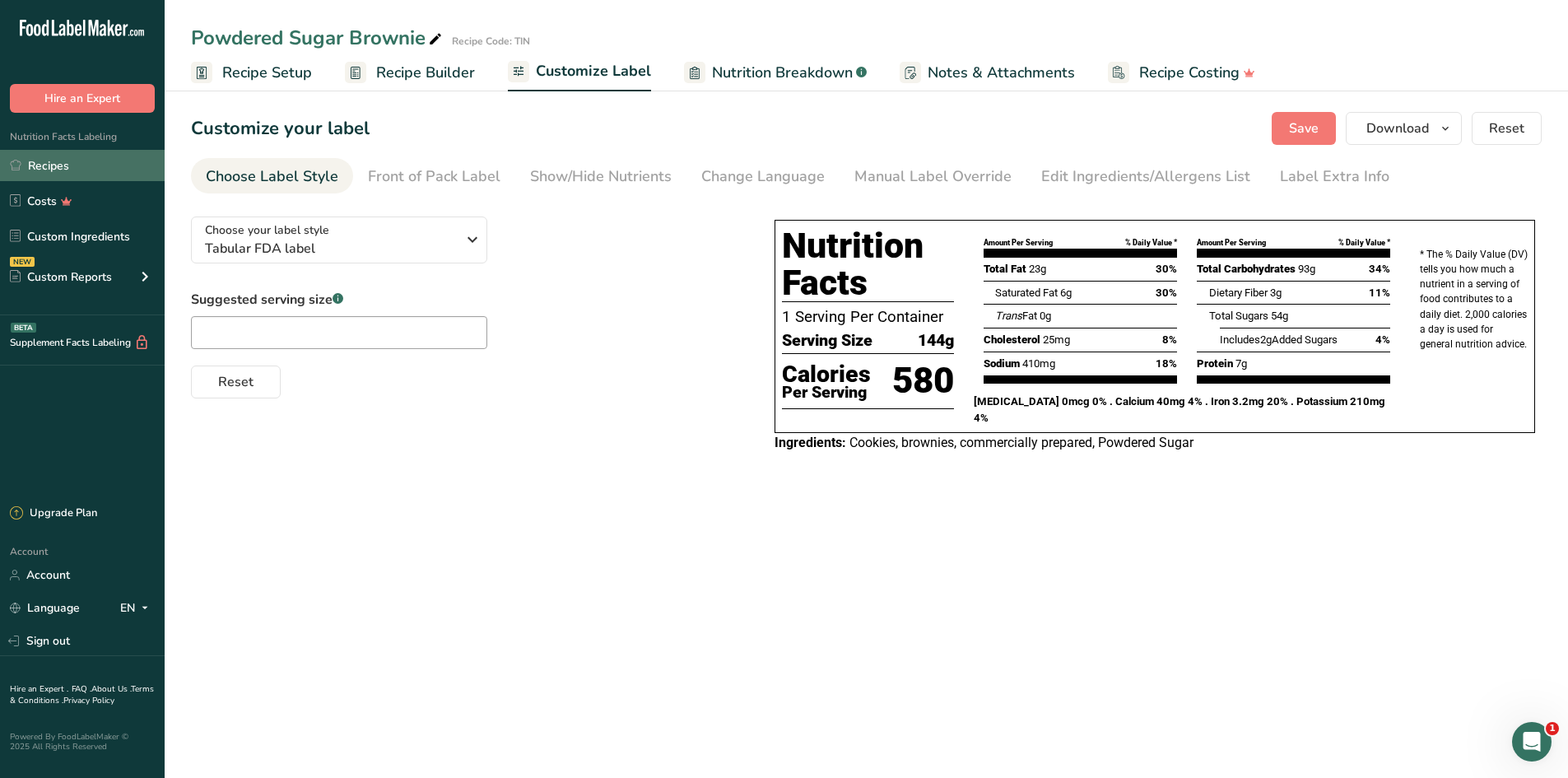
click at [58, 168] on link "Recipes" at bounding box center [82, 166] width 165 height 32
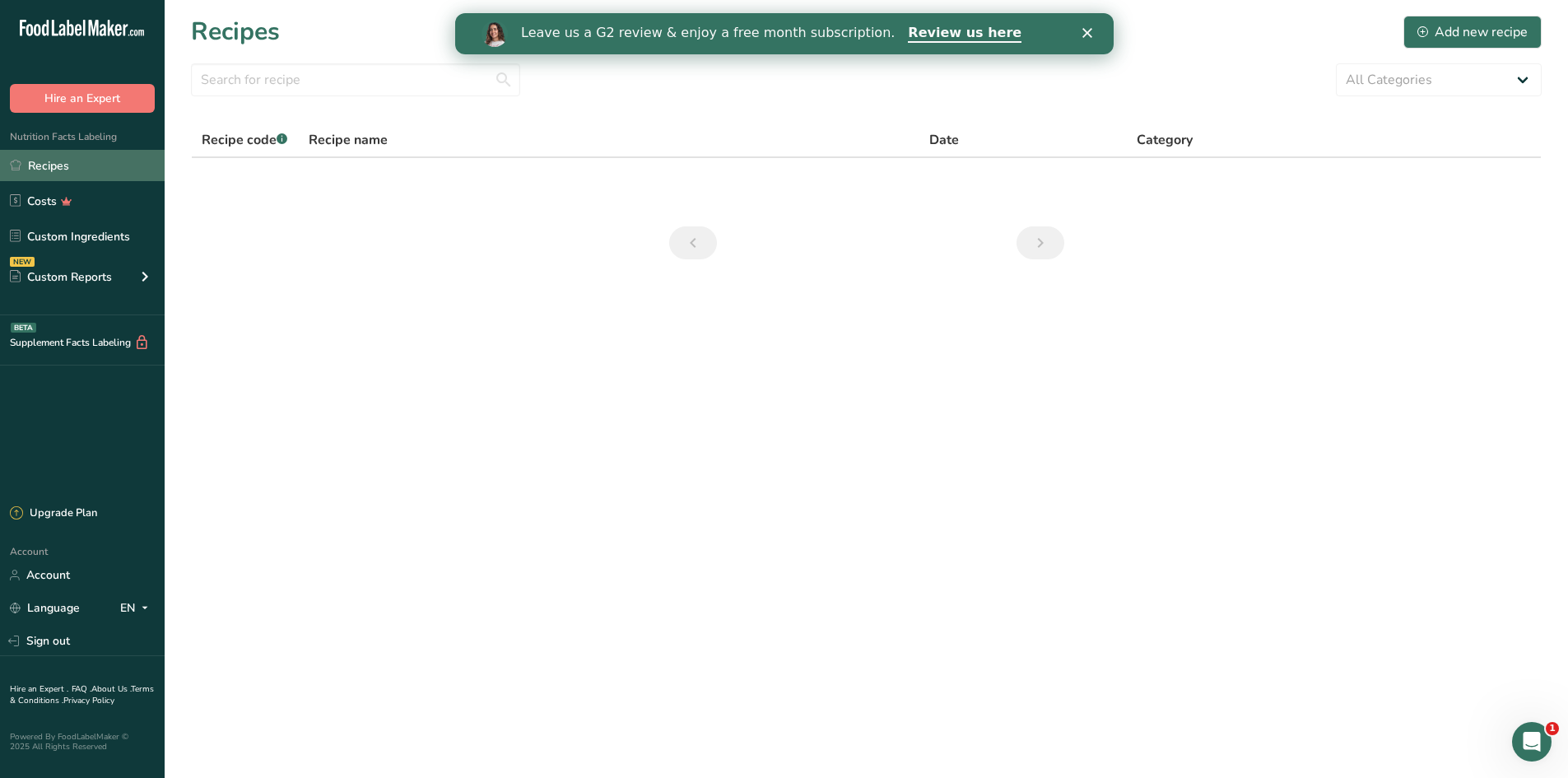
click at [73, 155] on link "Recipes" at bounding box center [82, 166] width 165 height 32
click at [73, 160] on link "Recipes" at bounding box center [82, 166] width 165 height 32
click at [1085, 33] on icon "Close" at bounding box center [1086, 32] width 10 height 10
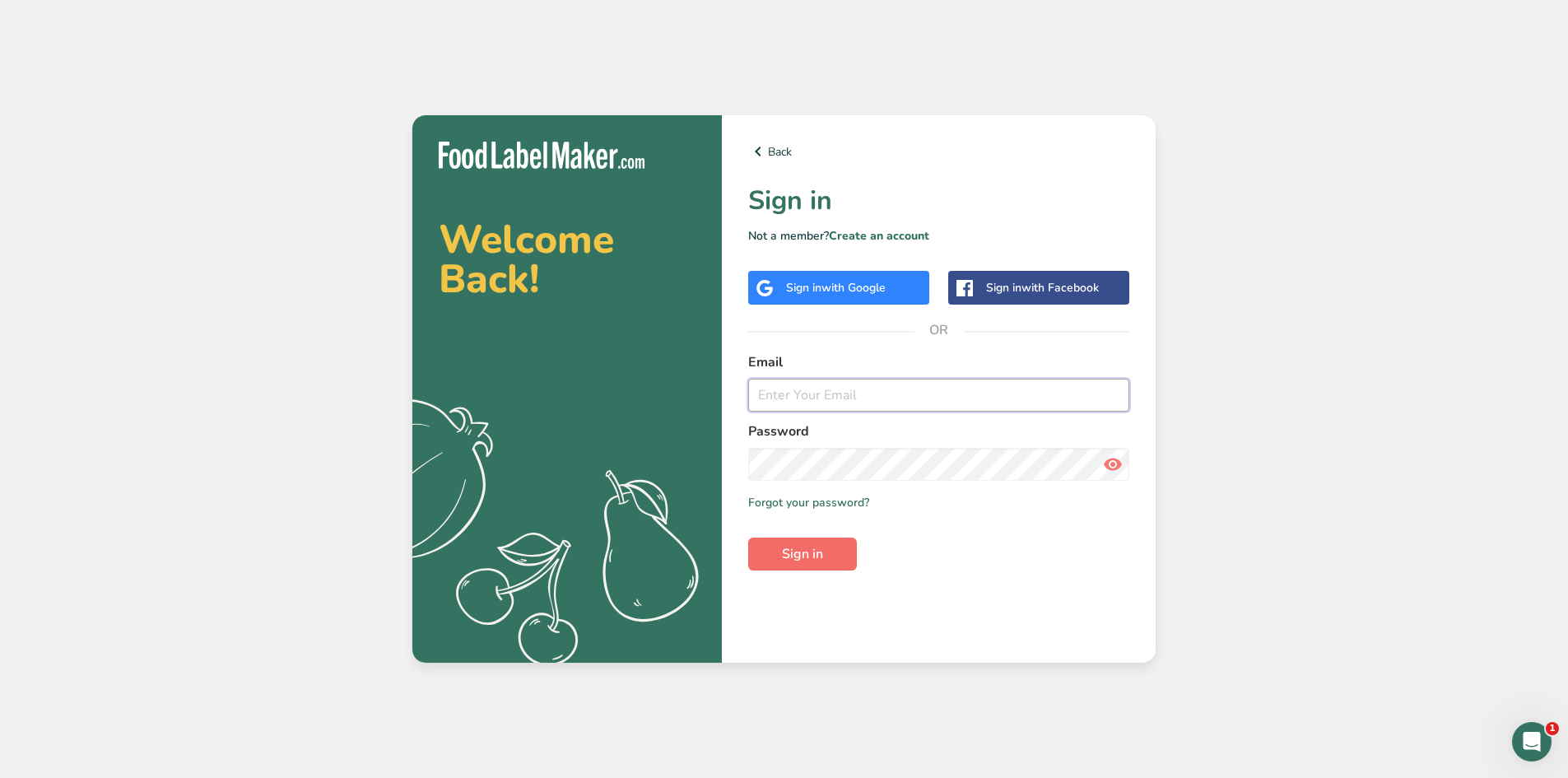
type input "bakershart2@gmail.com"
click at [820, 553] on span "Sign in" at bounding box center [802, 553] width 41 height 20
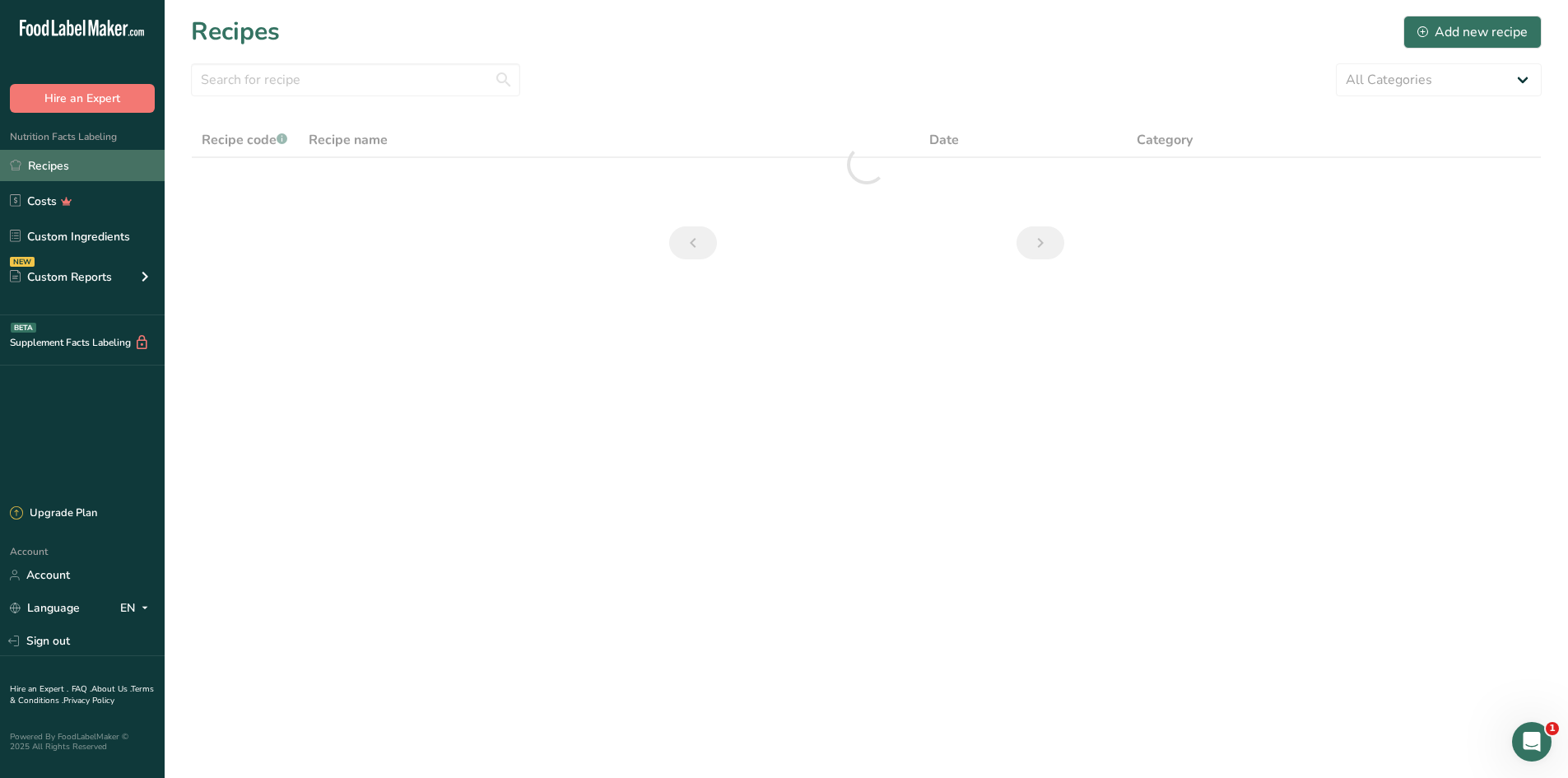
click at [65, 167] on link "Recipes" at bounding box center [82, 166] width 165 height 32
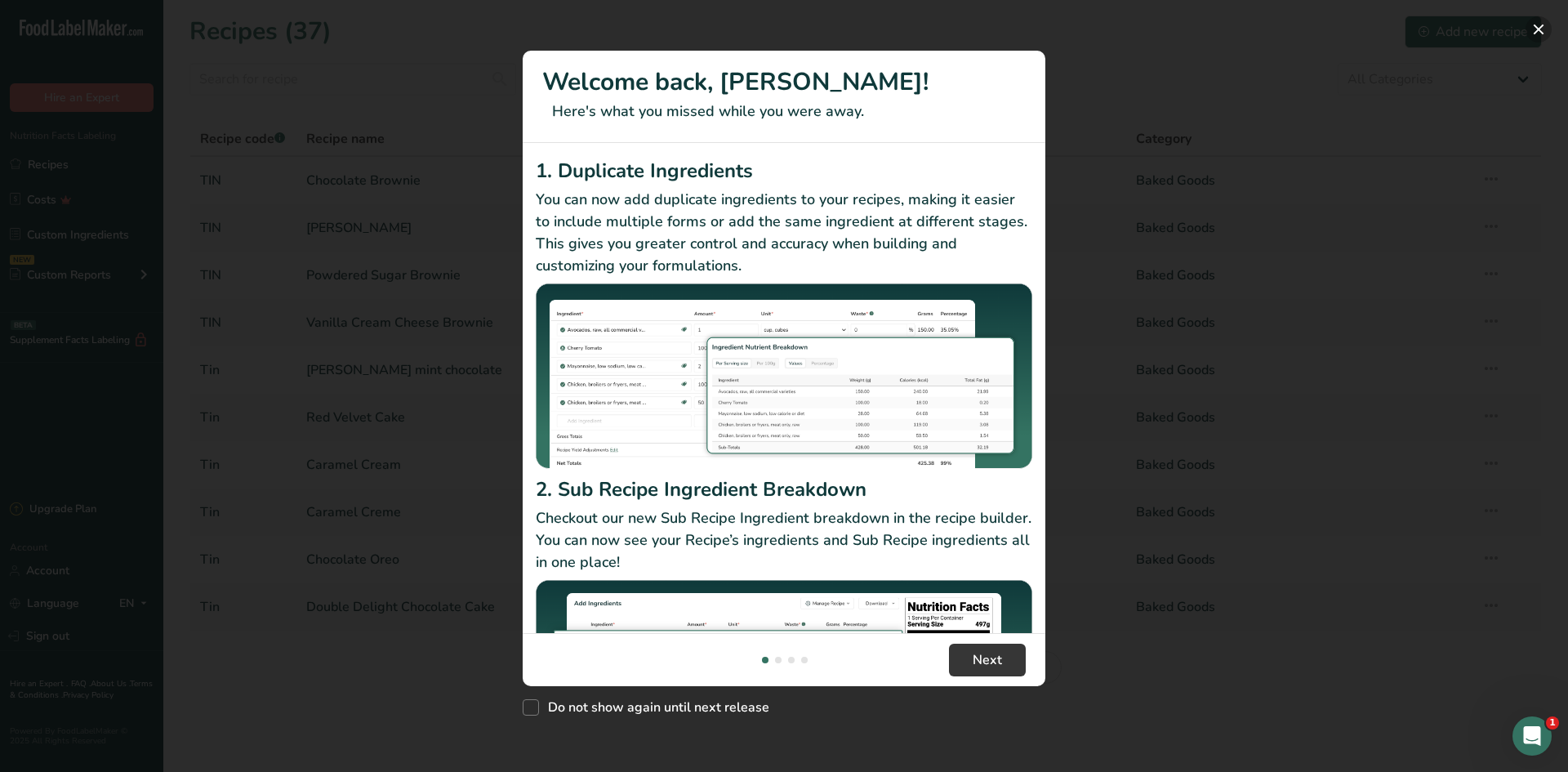
click at [1544, 36] on button "New Features" at bounding box center [1539, 30] width 26 height 26
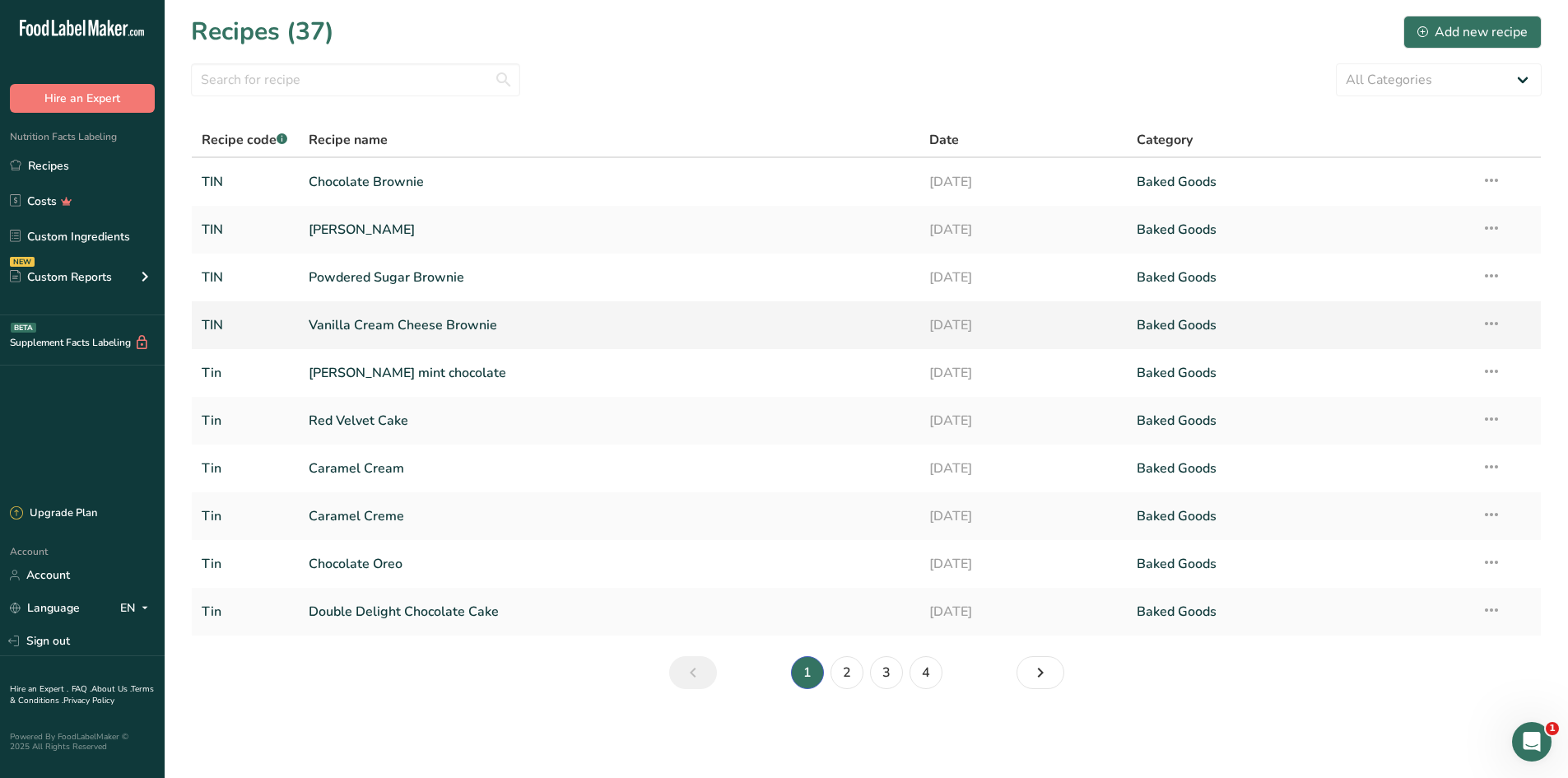
click at [561, 310] on link "Vanilla Cream Cheese Brownie" at bounding box center [610, 325] width 602 height 34
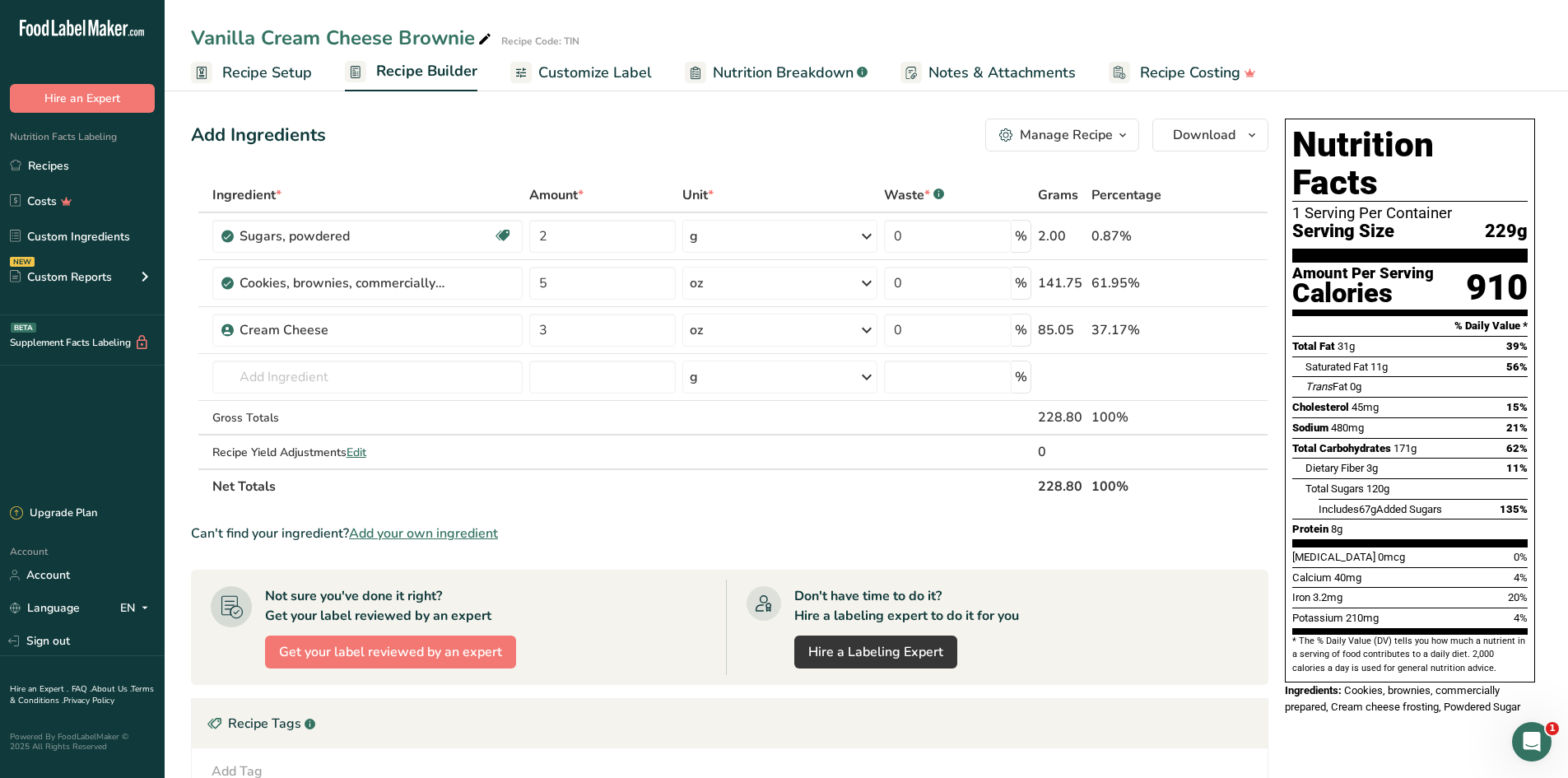
click at [619, 79] on span "Customize Label" at bounding box center [595, 72] width 113 height 22
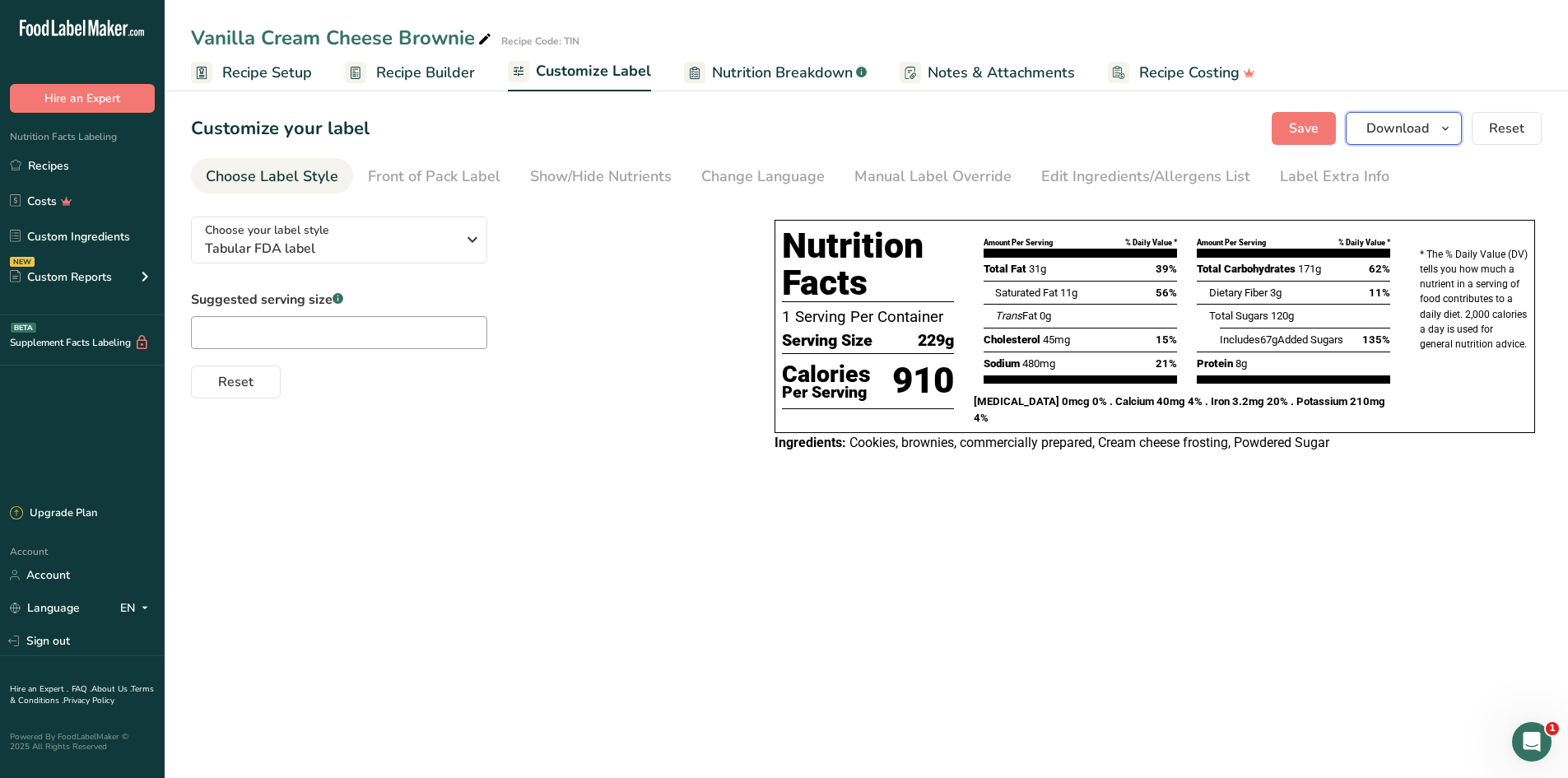
click at [1405, 126] on span "Download" at bounding box center [1397, 128] width 62 height 20
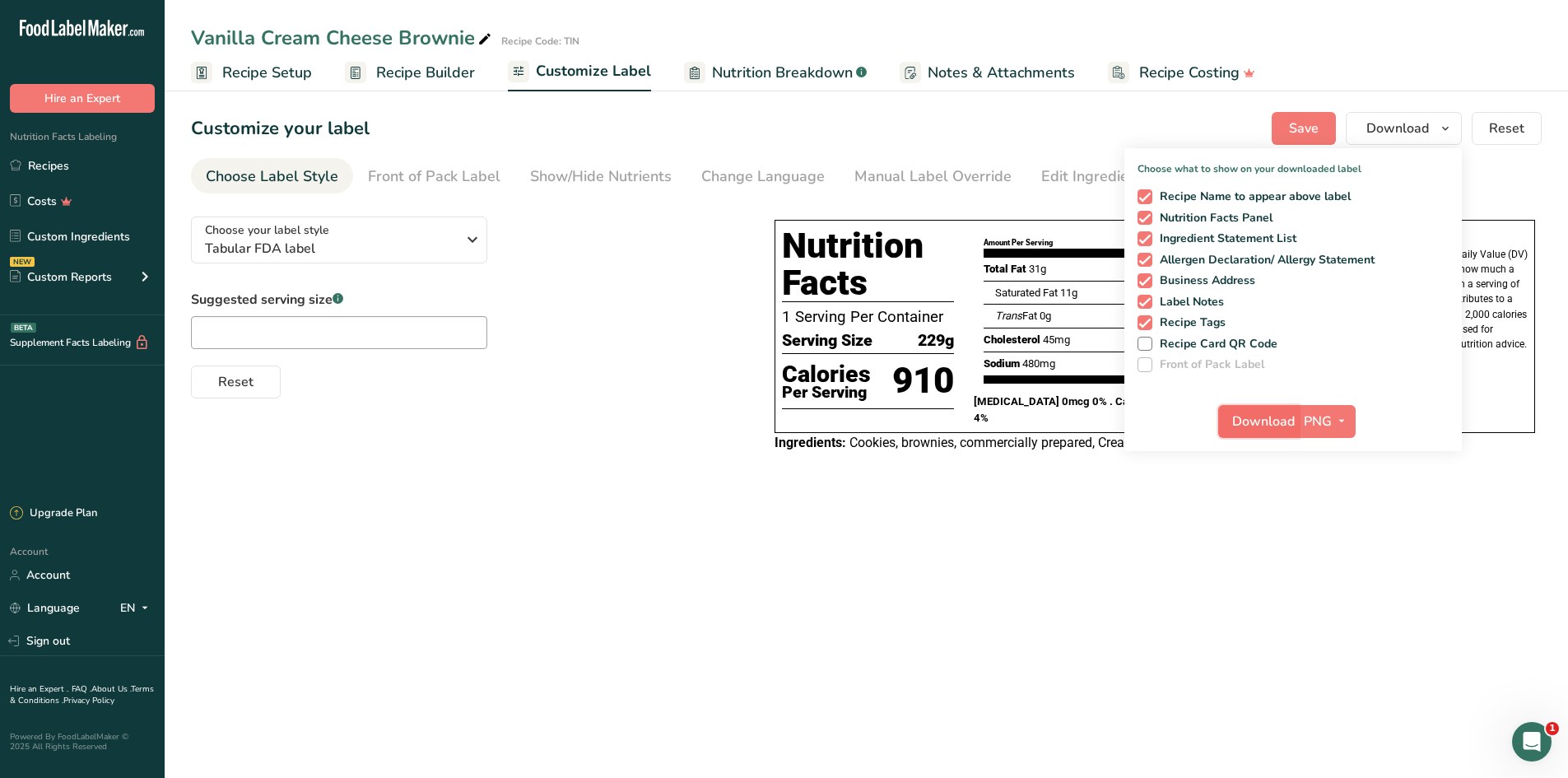
click at [1256, 420] on span "Download" at bounding box center [1263, 421] width 62 height 20
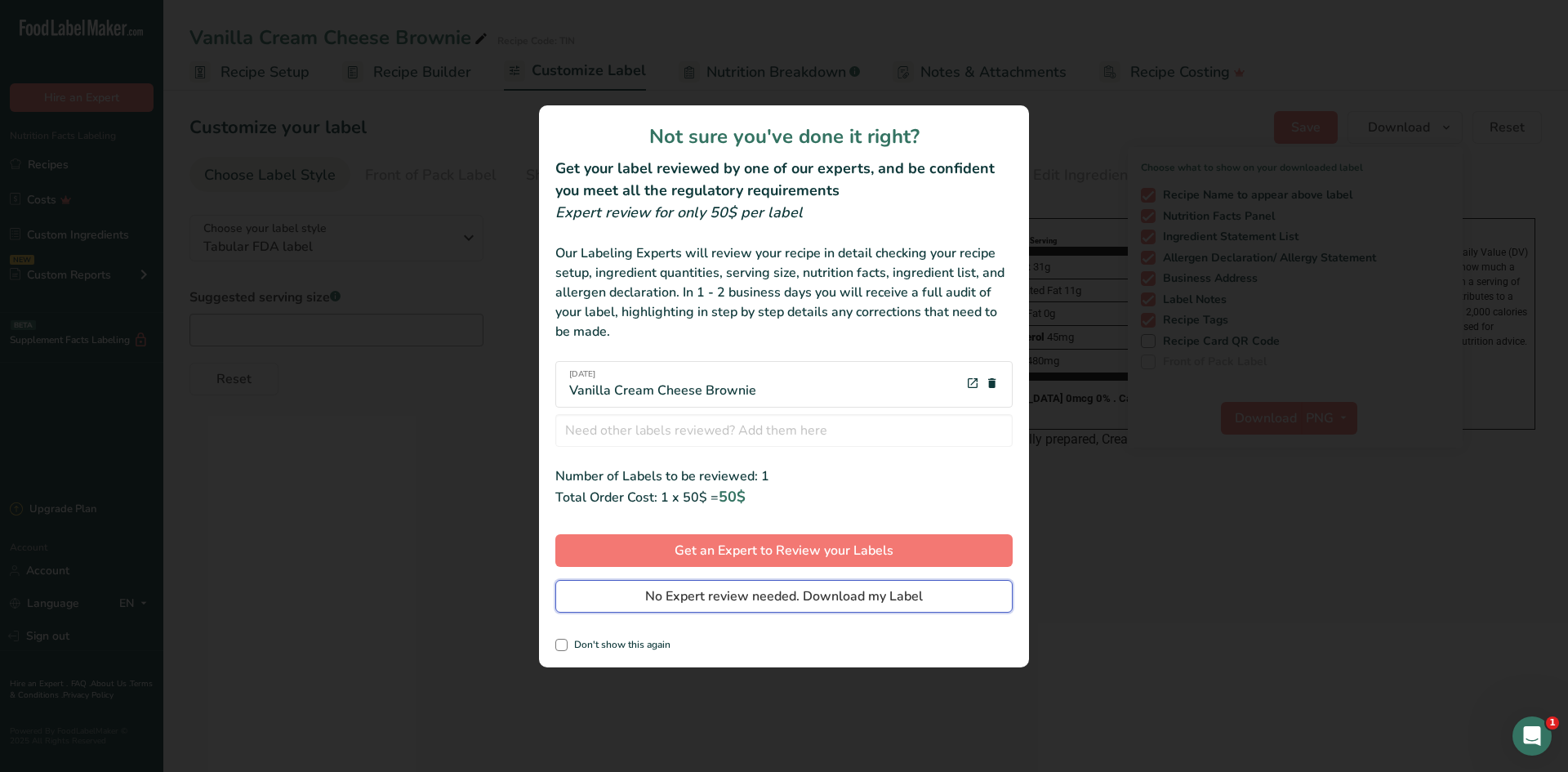
click at [622, 600] on button "No Expert review needed. Download my Label" at bounding box center [784, 596] width 457 height 33
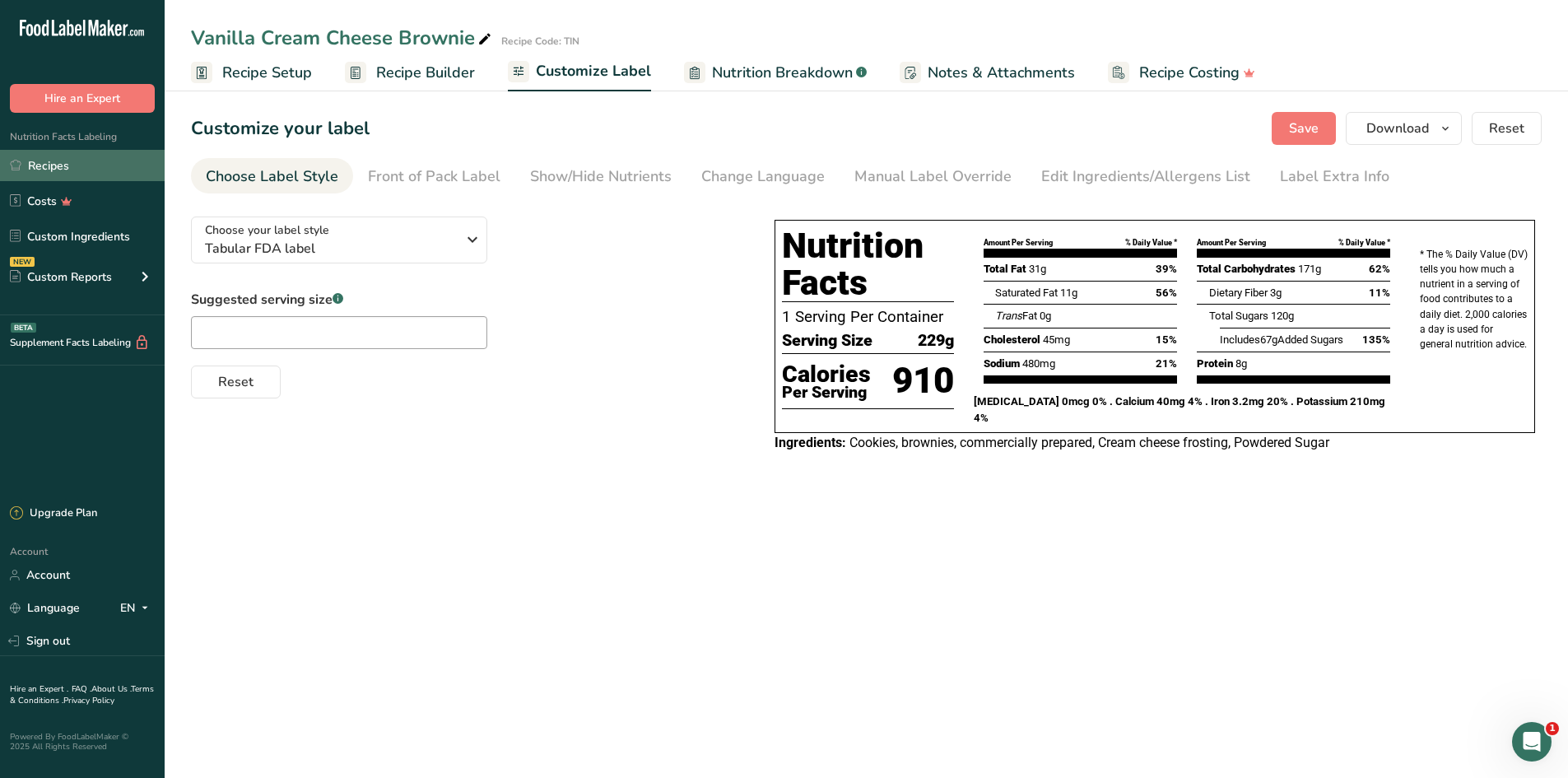
click at [68, 168] on link "Recipes" at bounding box center [82, 166] width 165 height 32
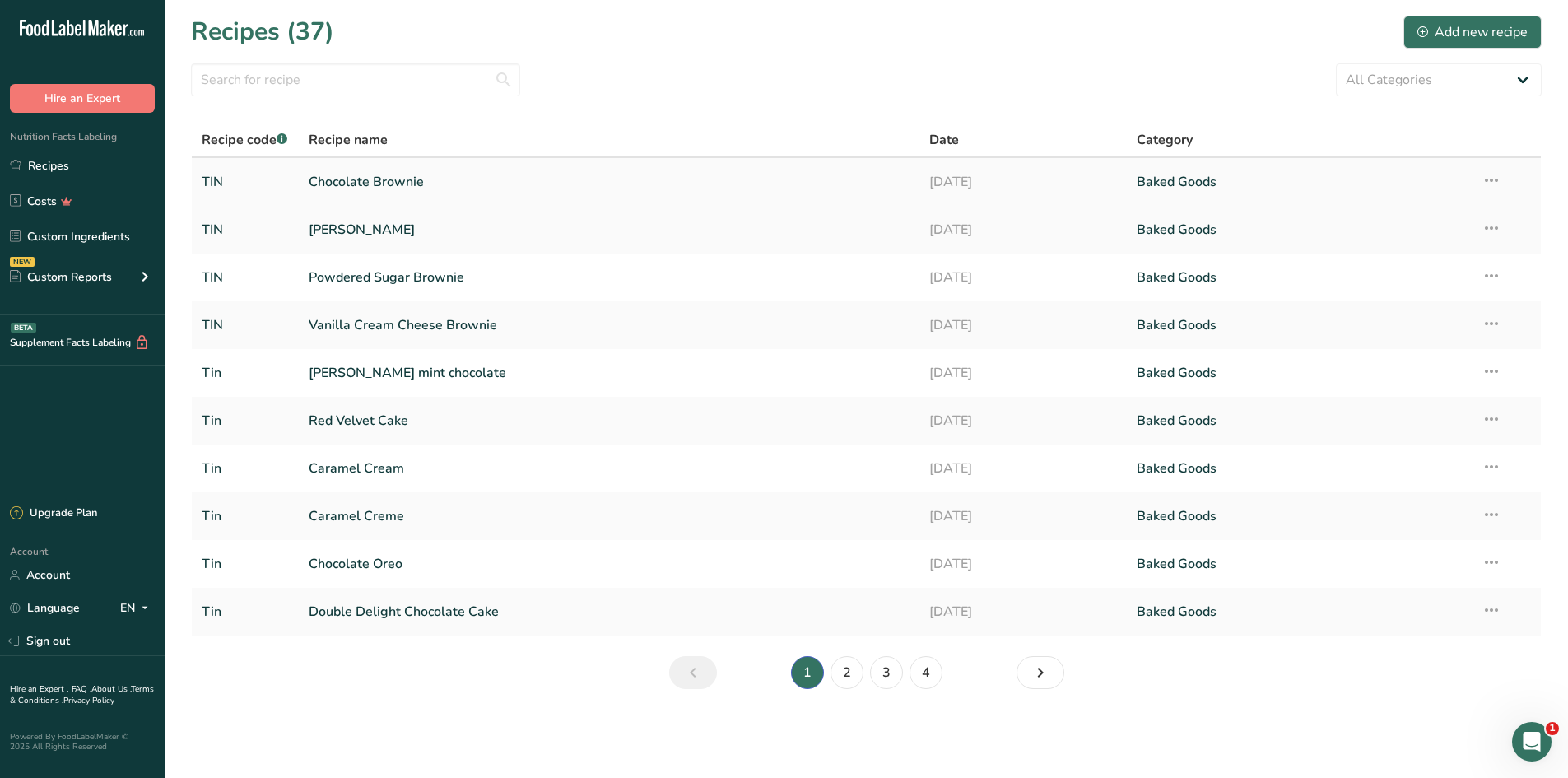
click at [553, 193] on link "Chocolate Brownie" at bounding box center [610, 182] width 602 height 34
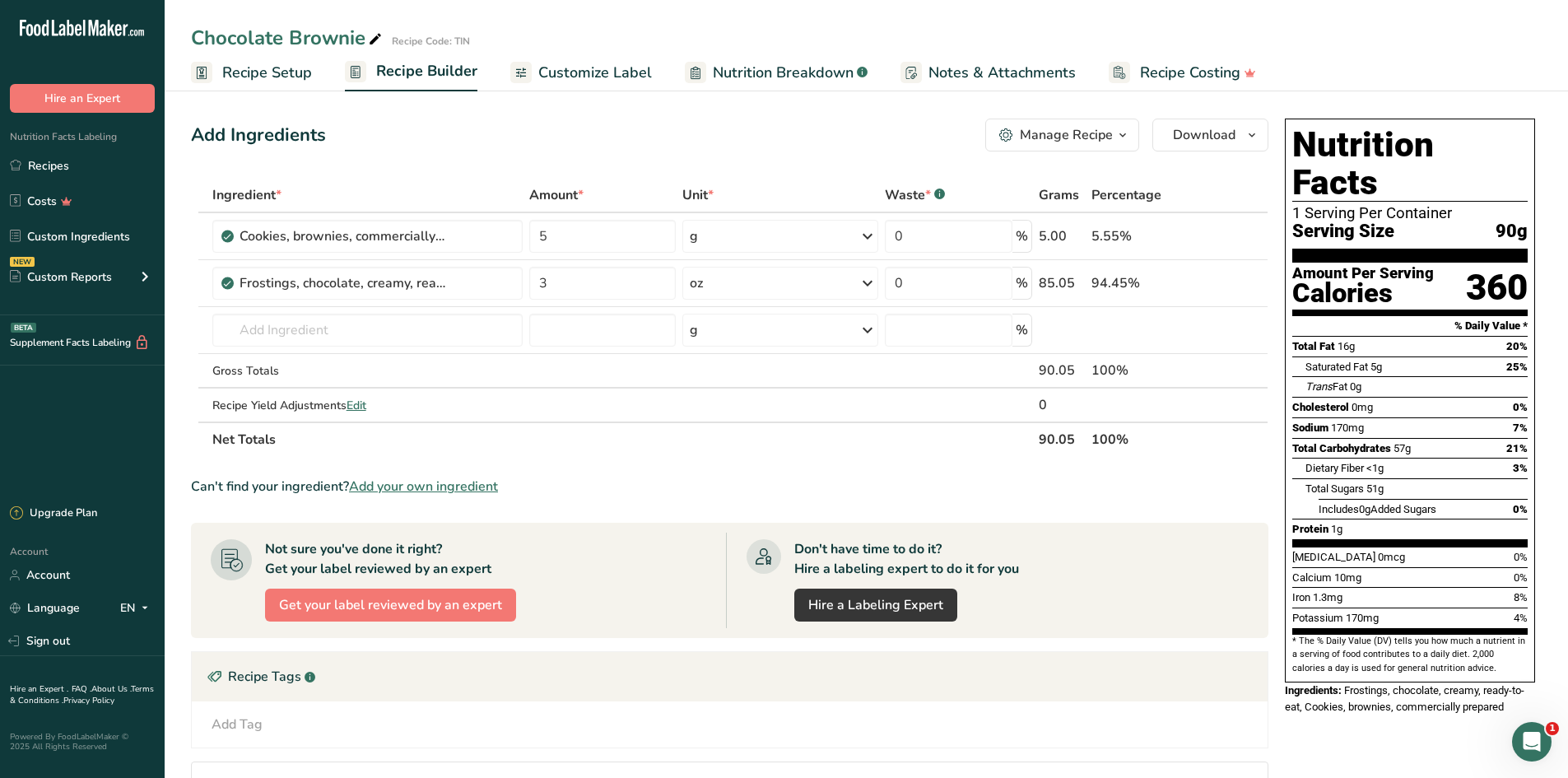
click at [547, 76] on span "Customize Label" at bounding box center [595, 72] width 113 height 22
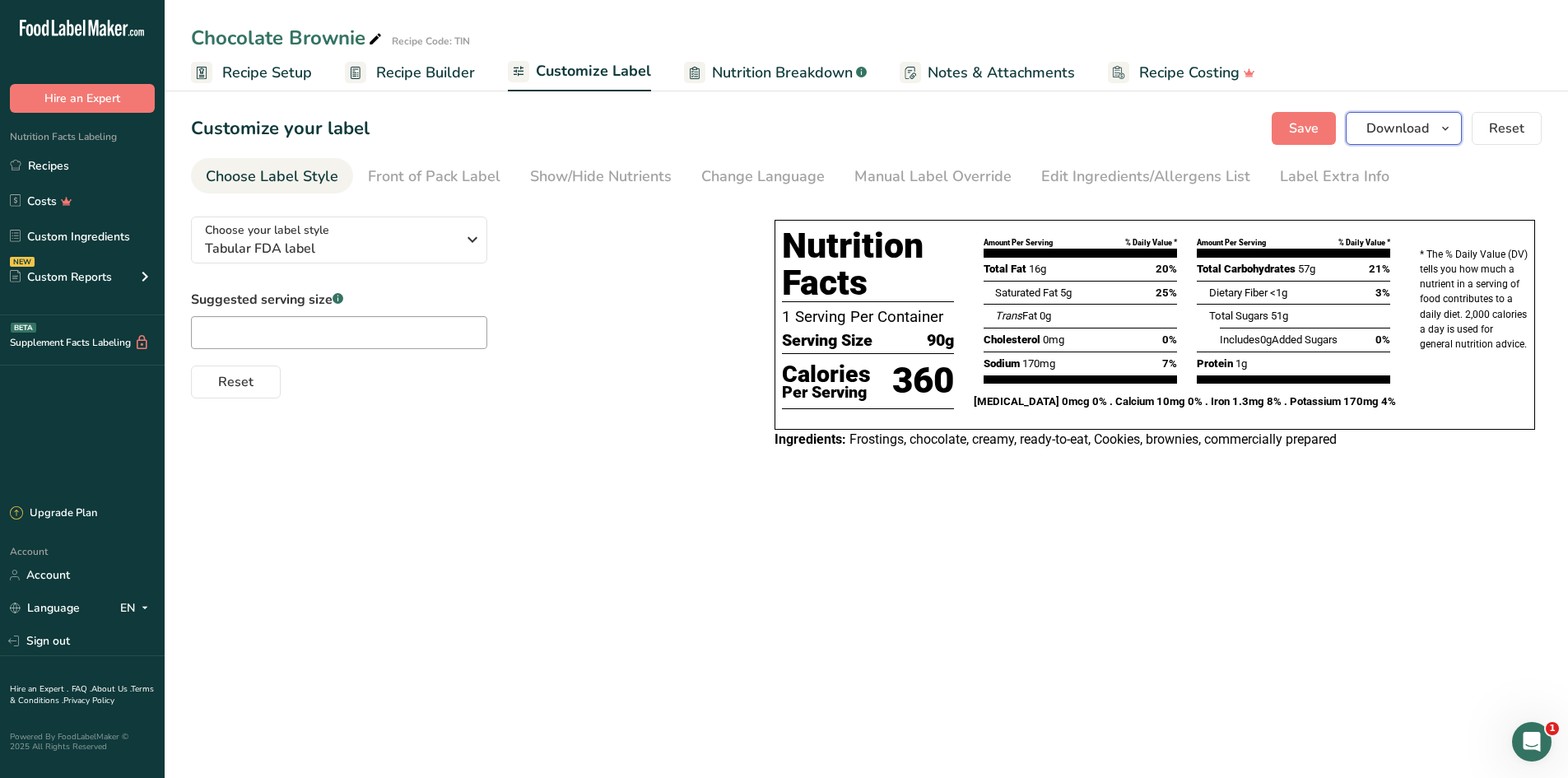
click at [1380, 134] on span "Download" at bounding box center [1397, 128] width 62 height 20
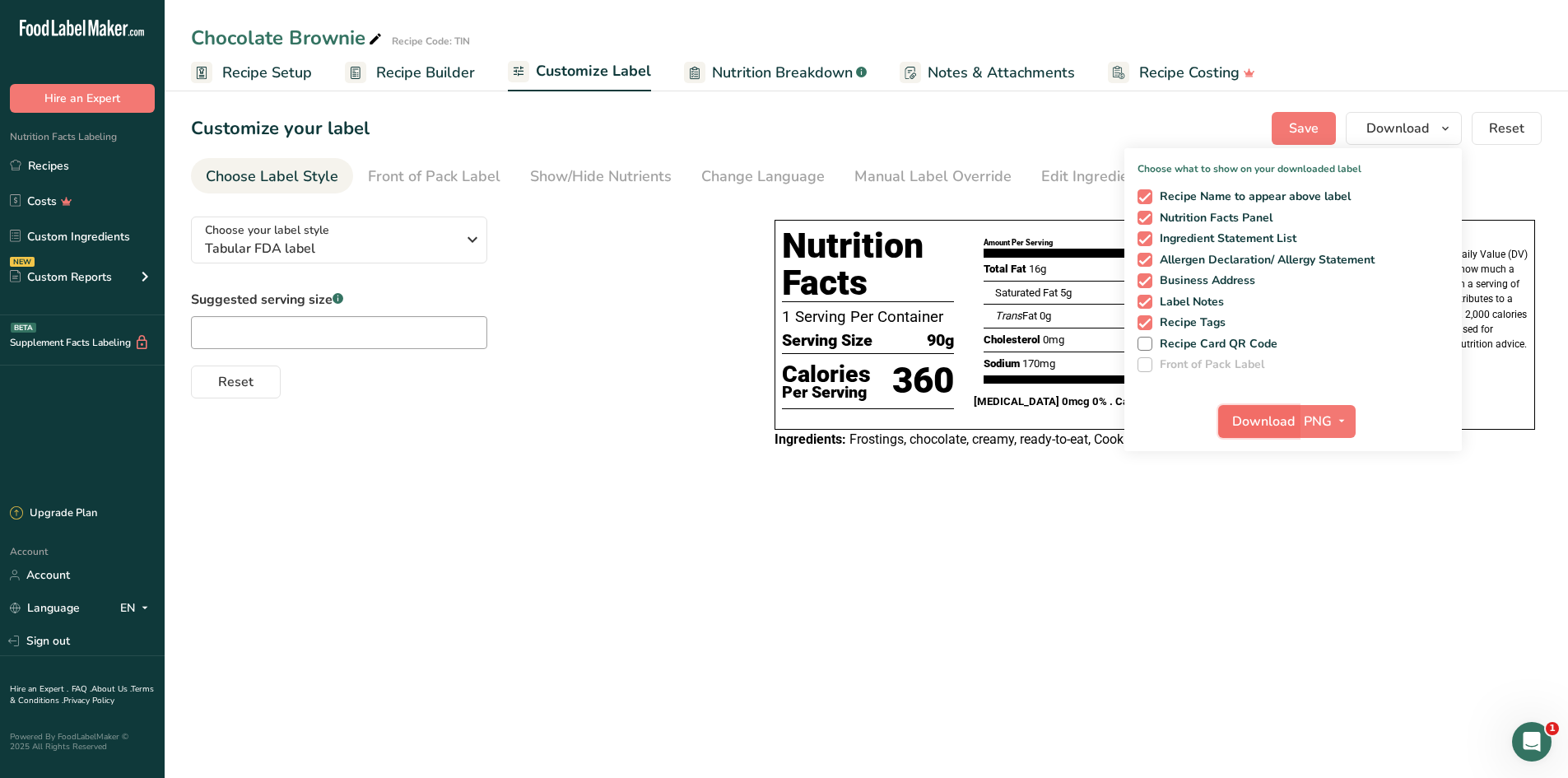
click at [1246, 420] on span "Download" at bounding box center [1263, 421] width 62 height 20
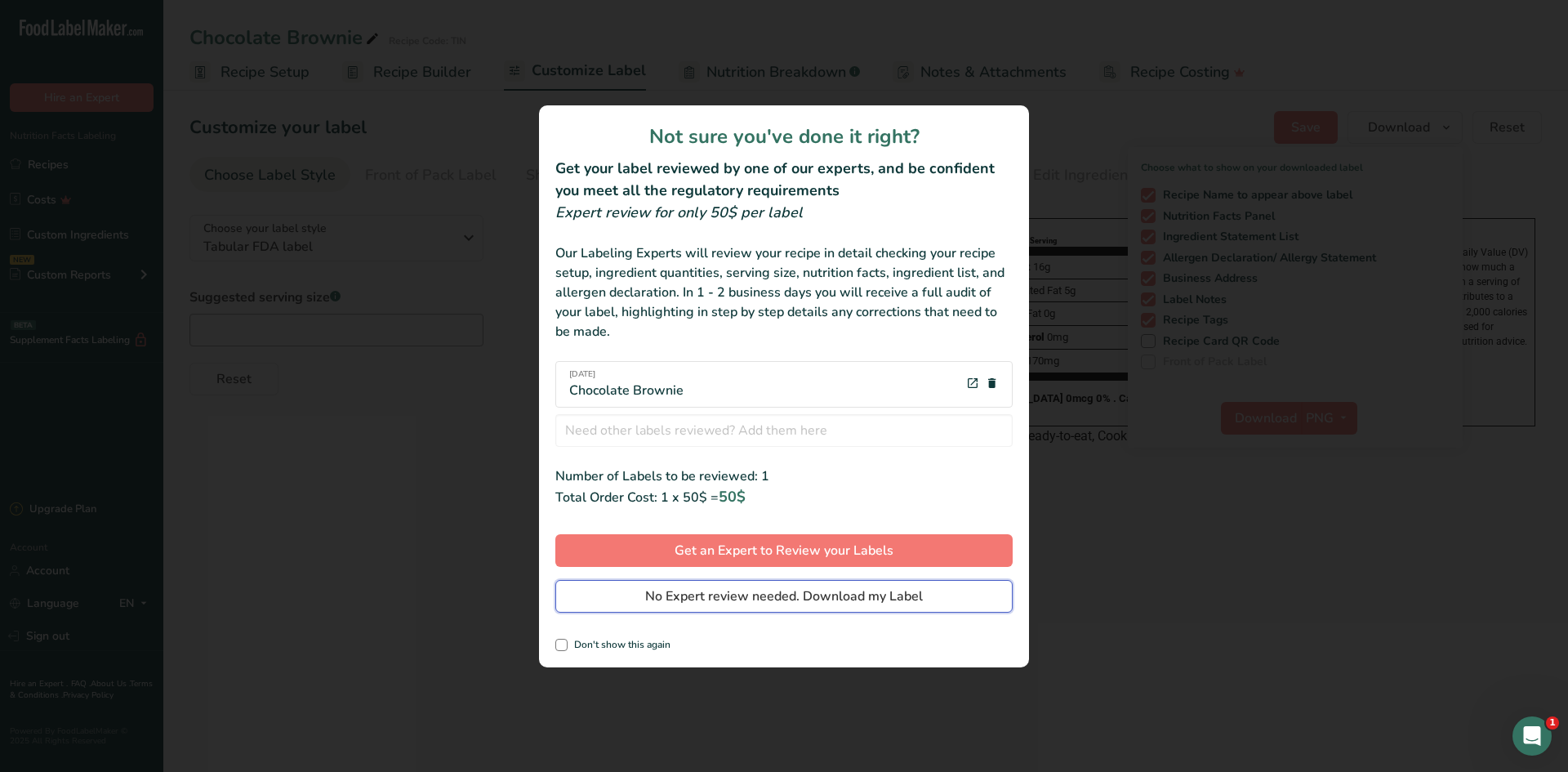
click at [700, 587] on span "No Expert review needed. Download my Label" at bounding box center [784, 596] width 278 height 20
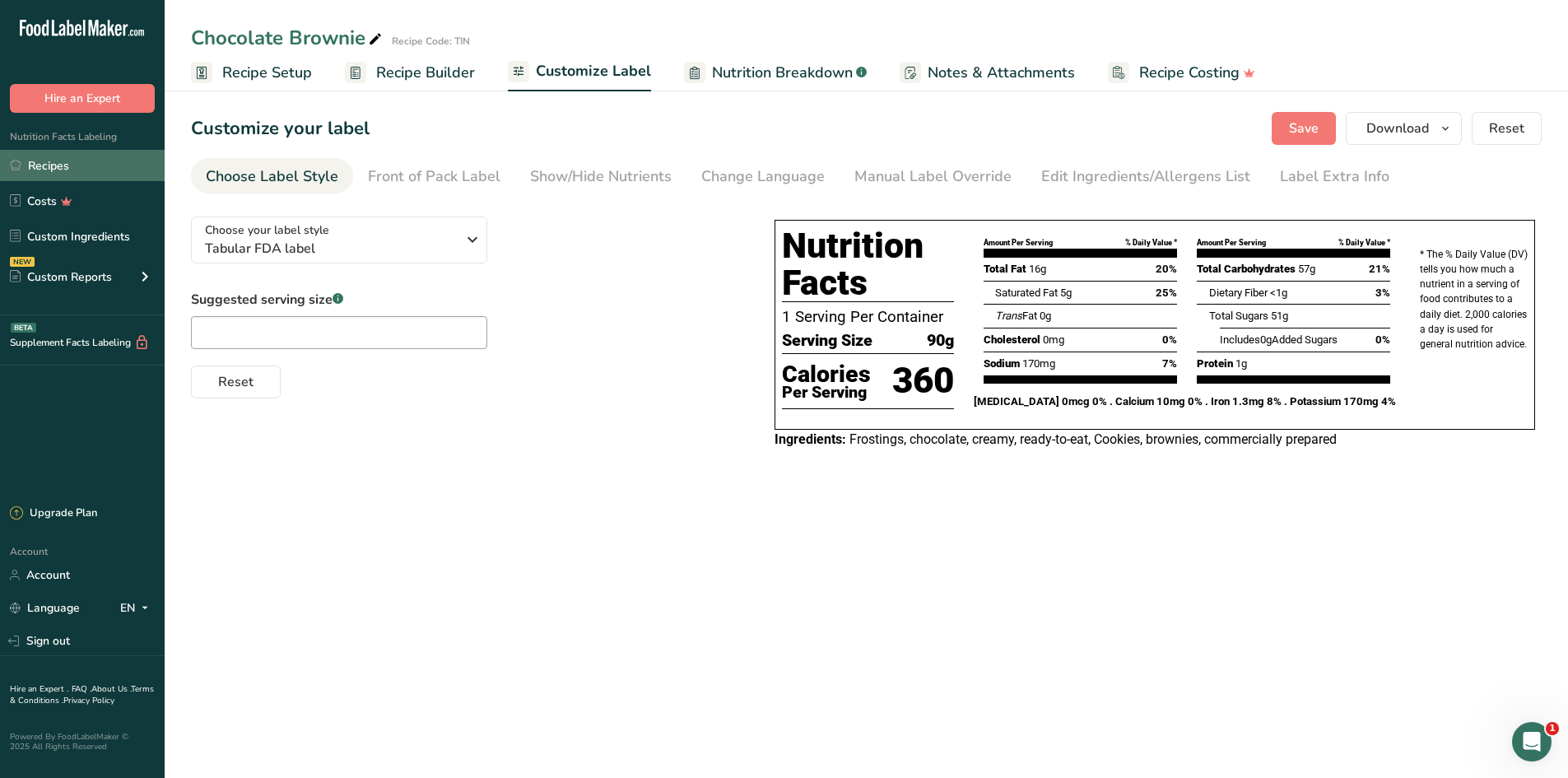
click at [31, 168] on link "Recipes" at bounding box center [82, 166] width 165 height 32
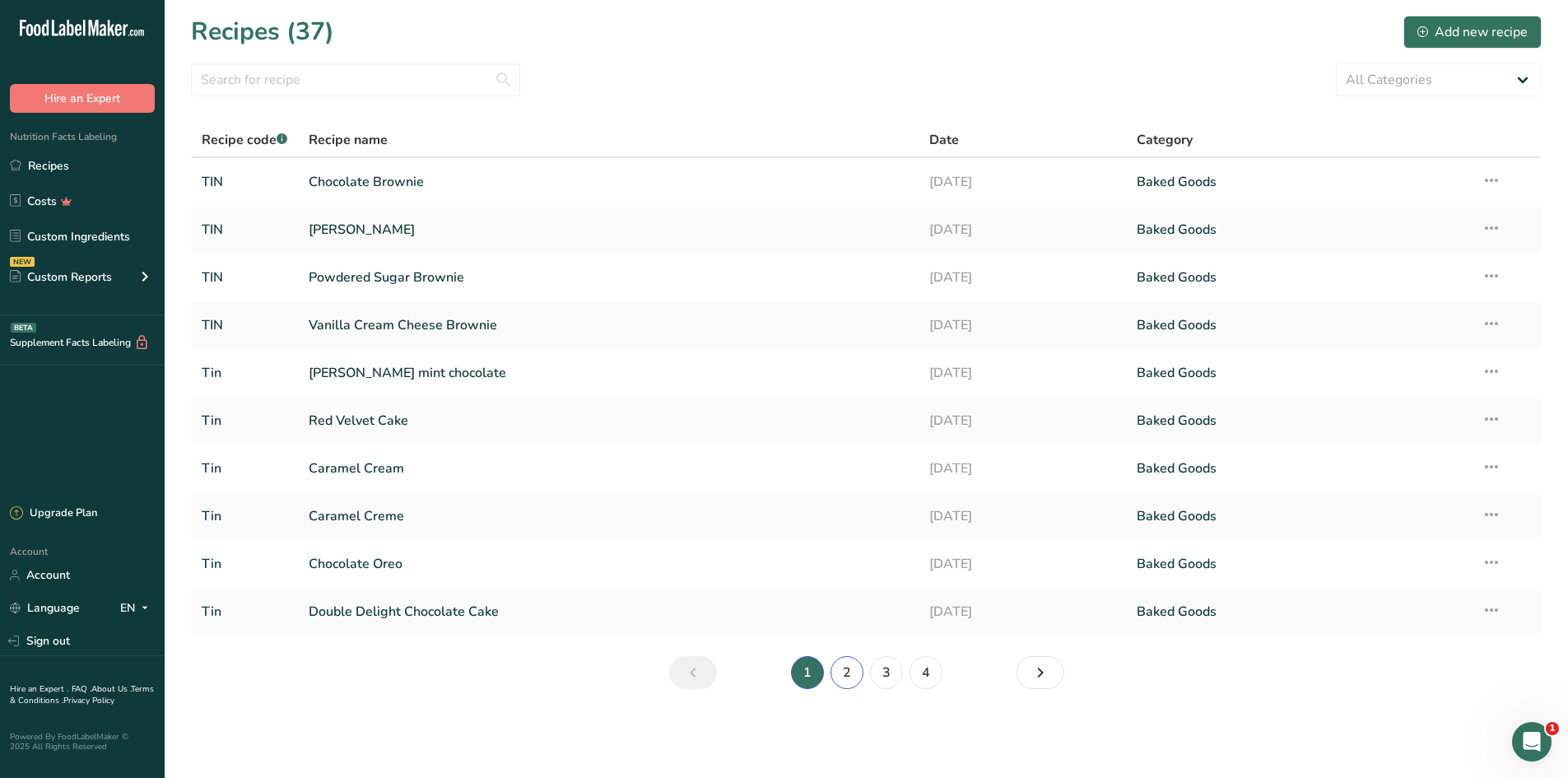
click at [839, 672] on link "2" at bounding box center [848, 673] width 33 height 33
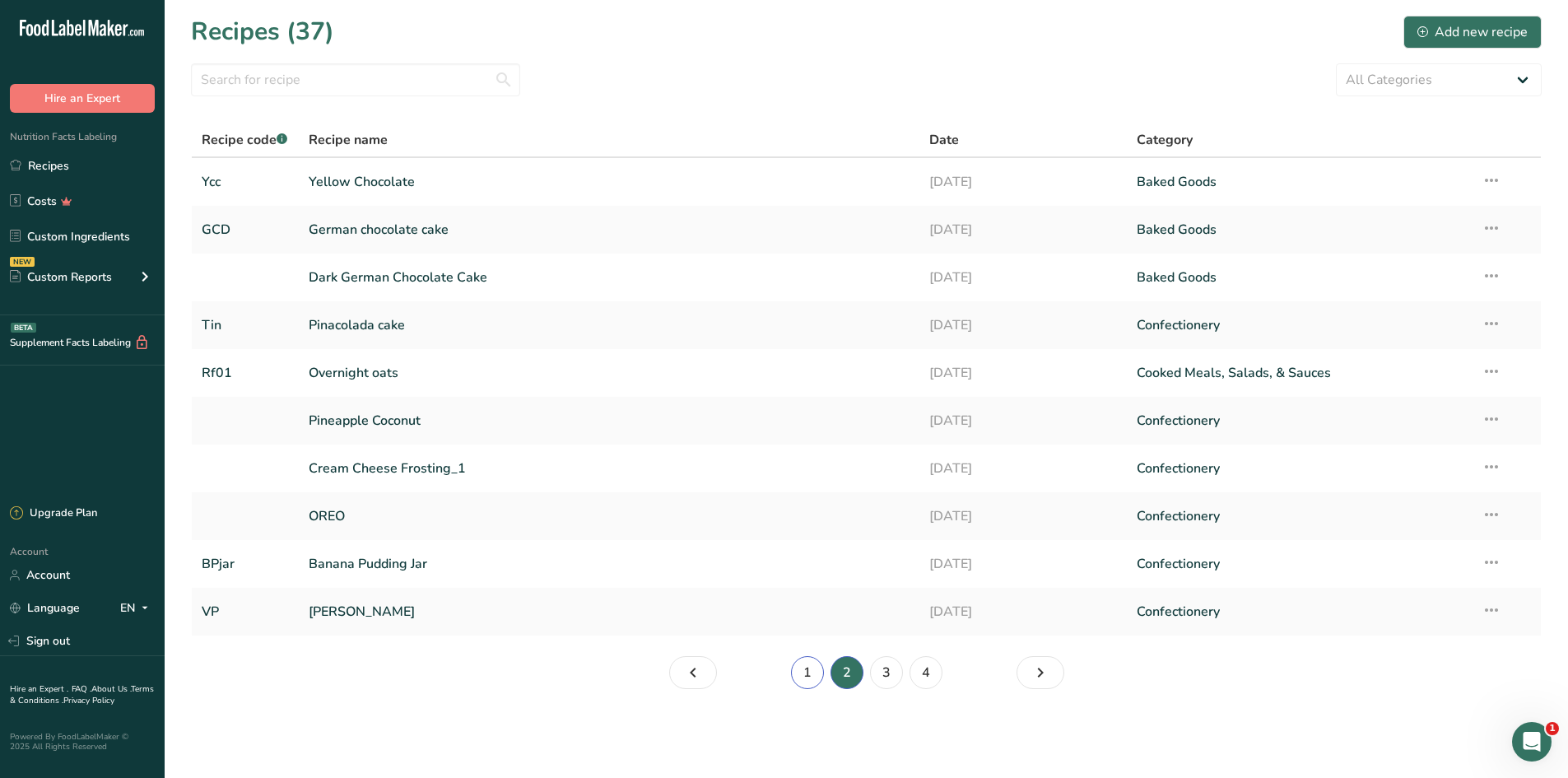
click at [807, 677] on link "1" at bounding box center [808, 673] width 33 height 33
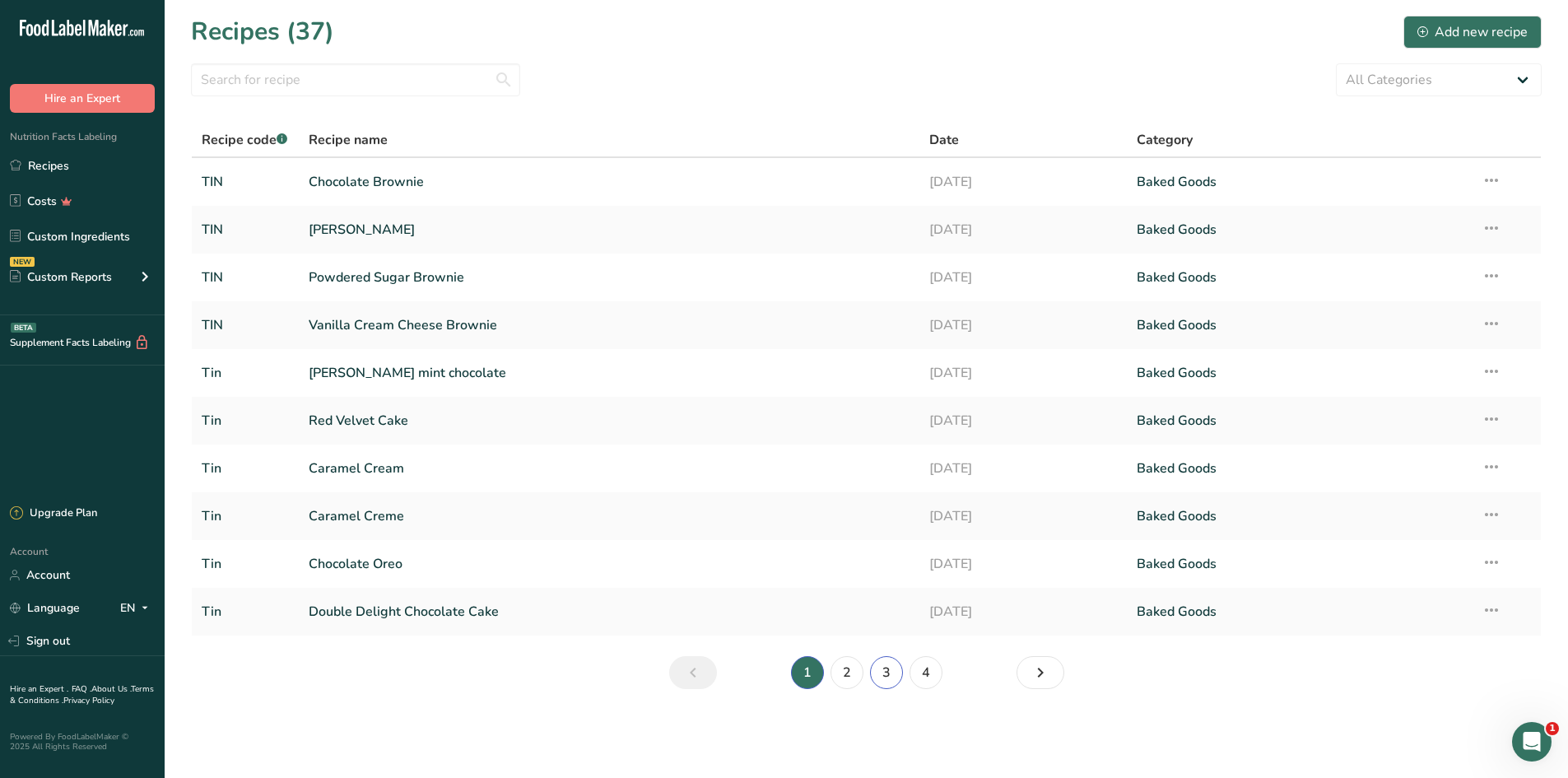
click at [881, 674] on link "3" at bounding box center [887, 673] width 33 height 33
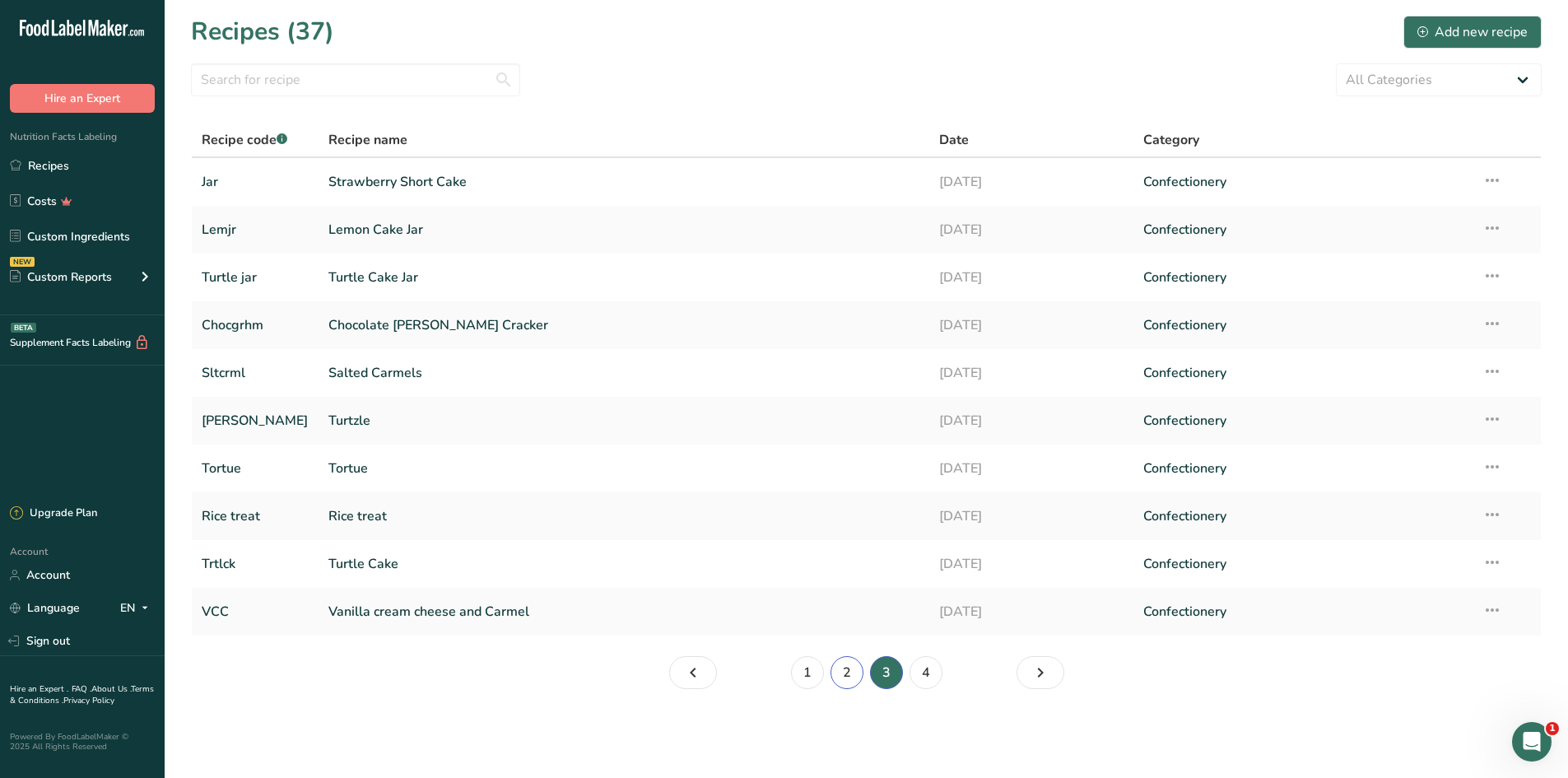
click at [848, 682] on link "2" at bounding box center [848, 673] width 33 height 33
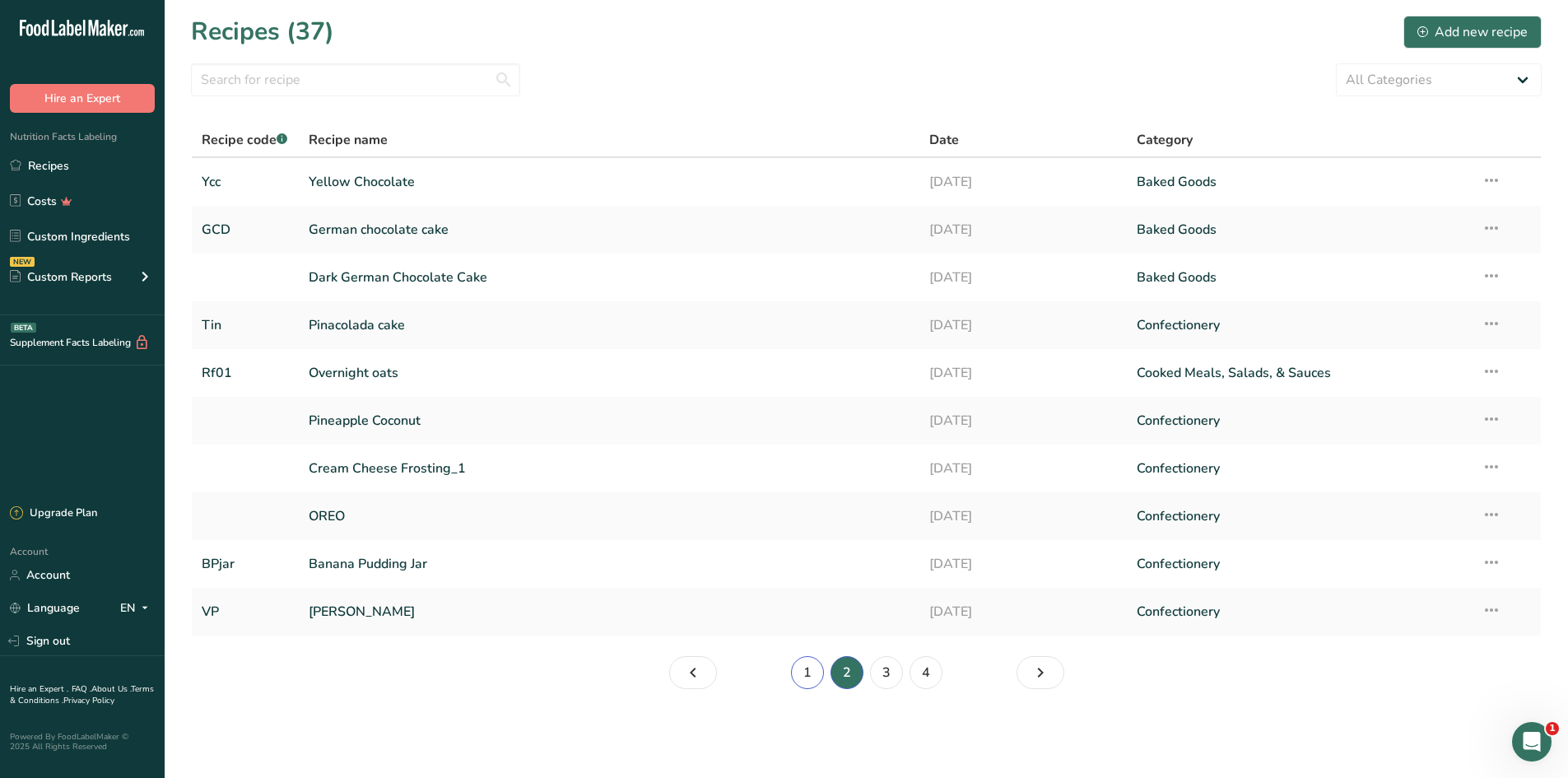
click at [813, 679] on link "1" at bounding box center [808, 673] width 33 height 33
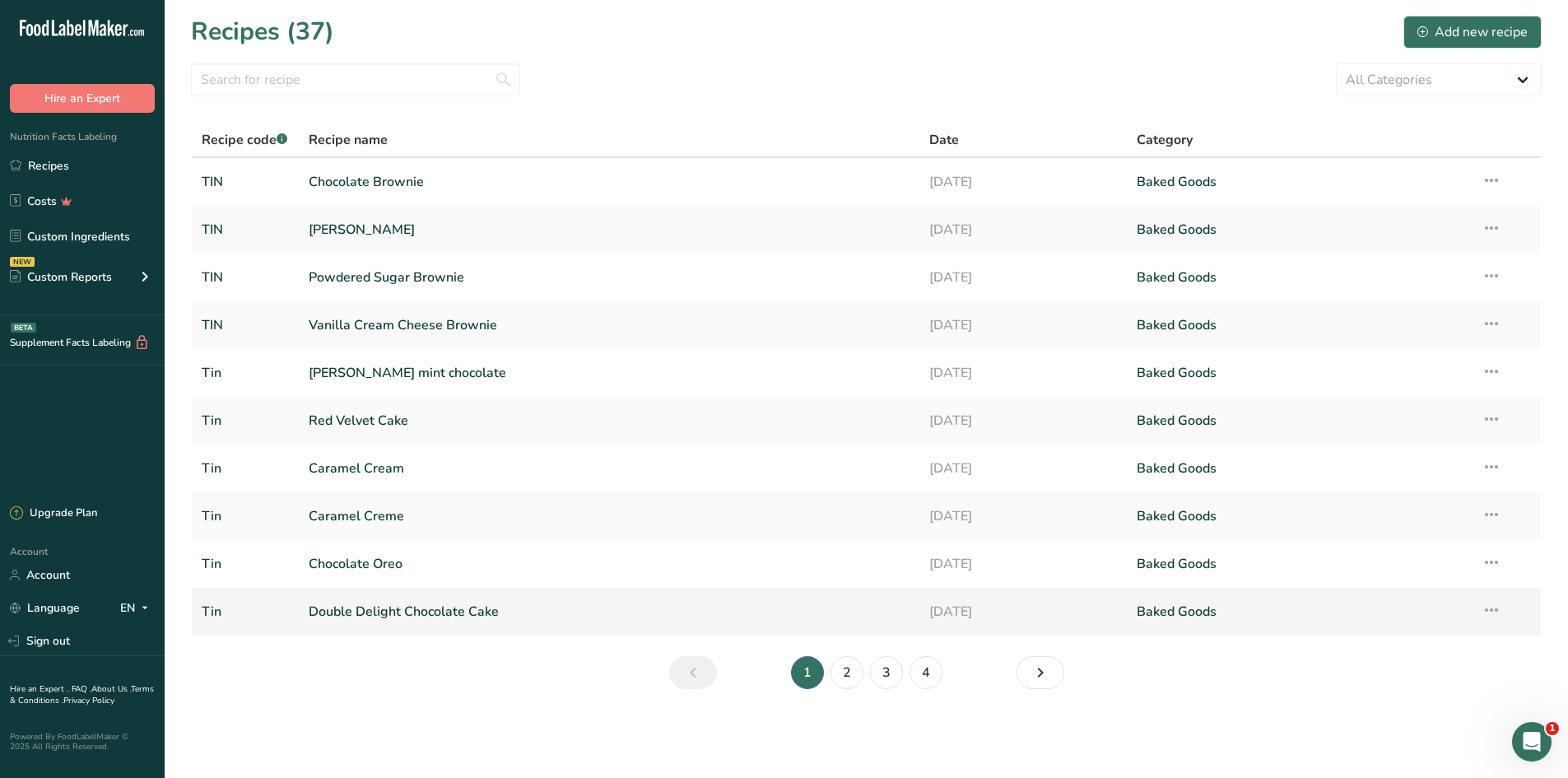
click at [532, 617] on link "Double Delight Chocolate Cake" at bounding box center [610, 610] width 602 height 34
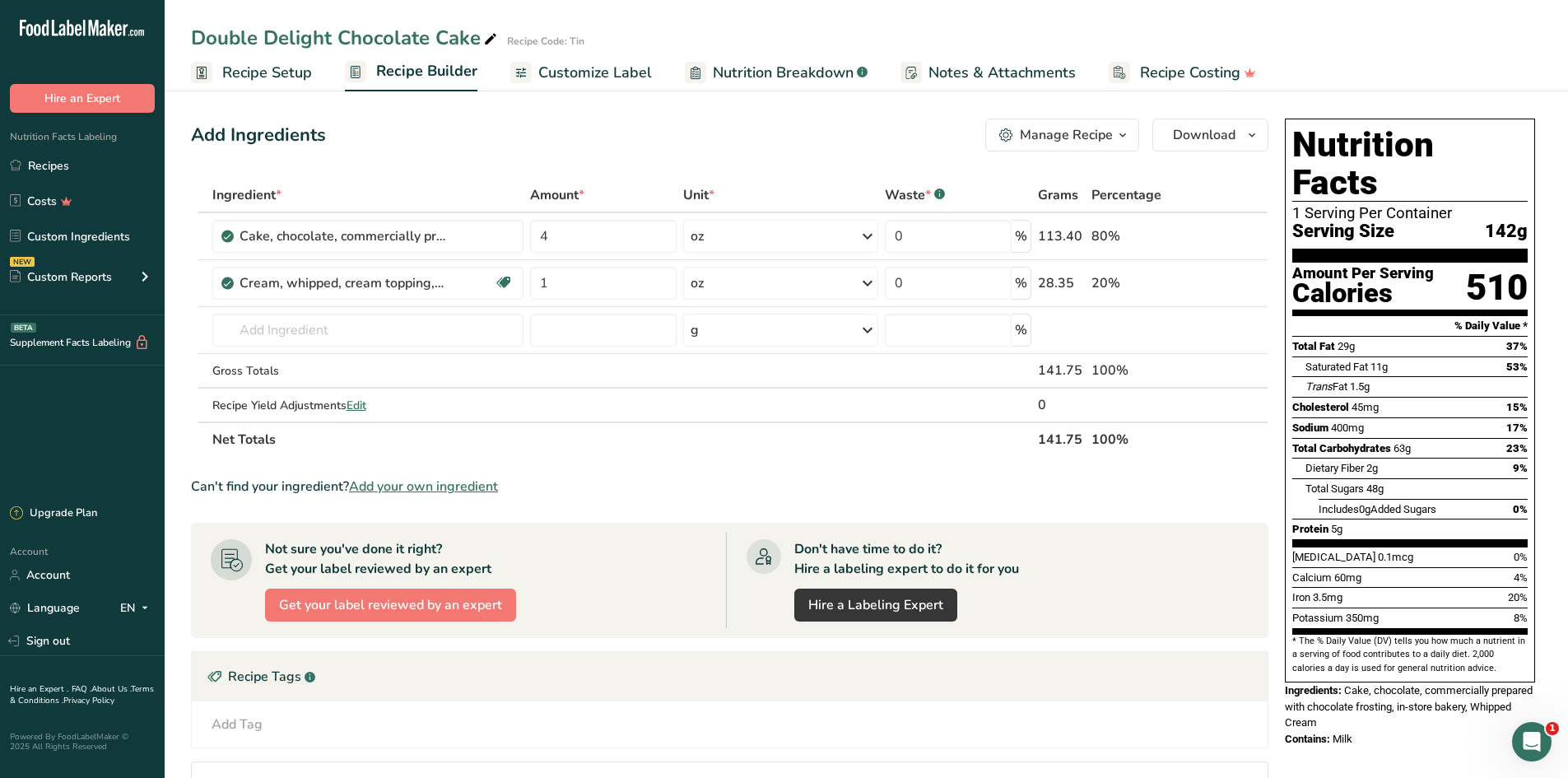
click at [575, 68] on span "Customize Label" at bounding box center [595, 72] width 113 height 22
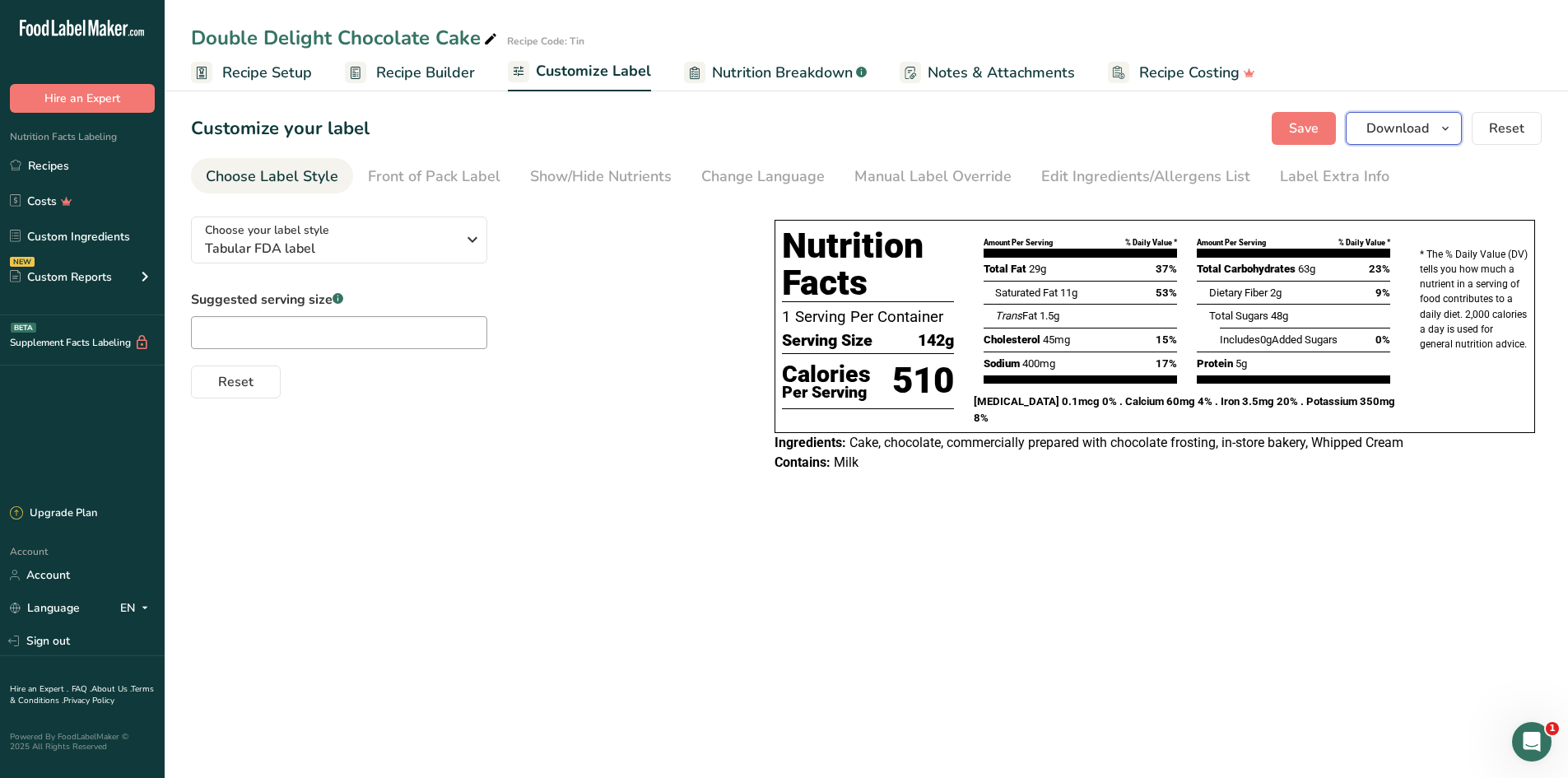
click at [1421, 119] on span "Download" at bounding box center [1397, 128] width 62 height 20
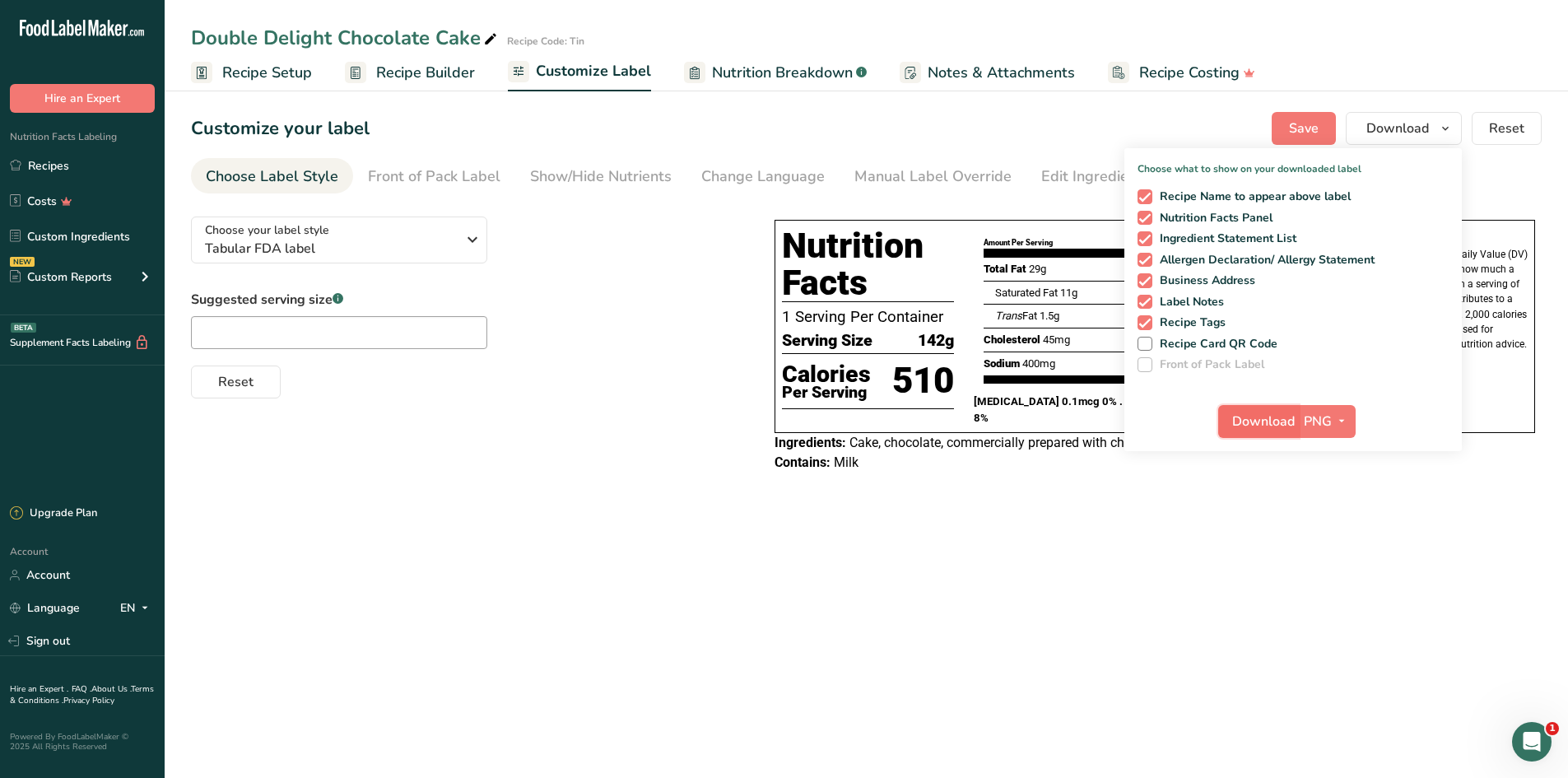
click at [1252, 430] on span "Download" at bounding box center [1263, 421] width 62 height 20
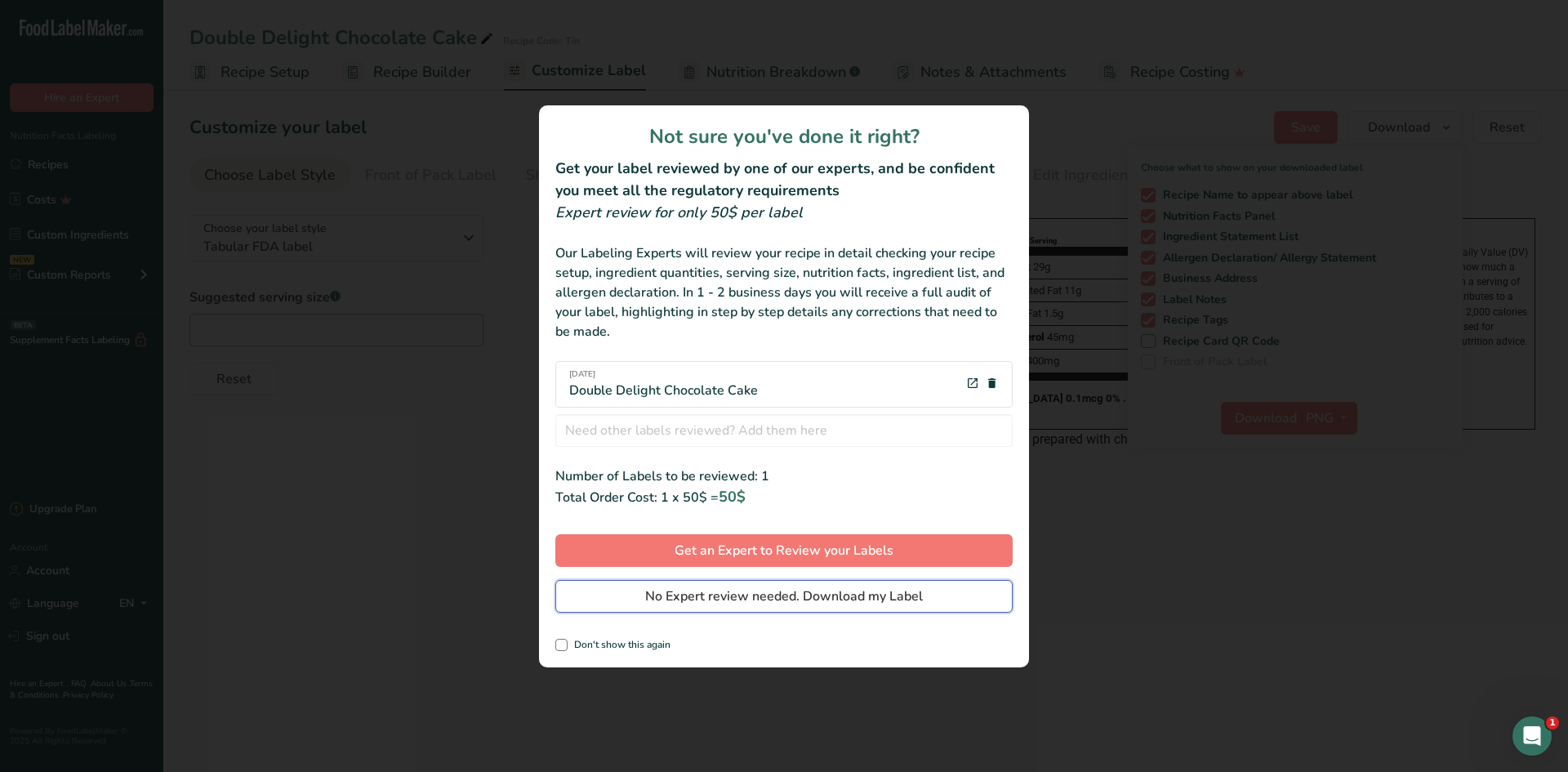
click at [717, 607] on button "No Expert review needed. Download my Label" at bounding box center [784, 596] width 457 height 33
